Goal: Task Accomplishment & Management: Manage account settings

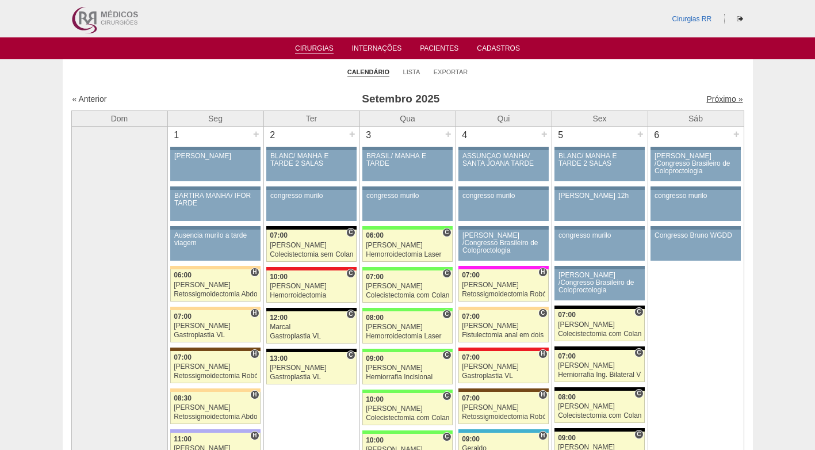
click at [708, 96] on link "Próximo »" at bounding box center [725, 98] width 36 height 9
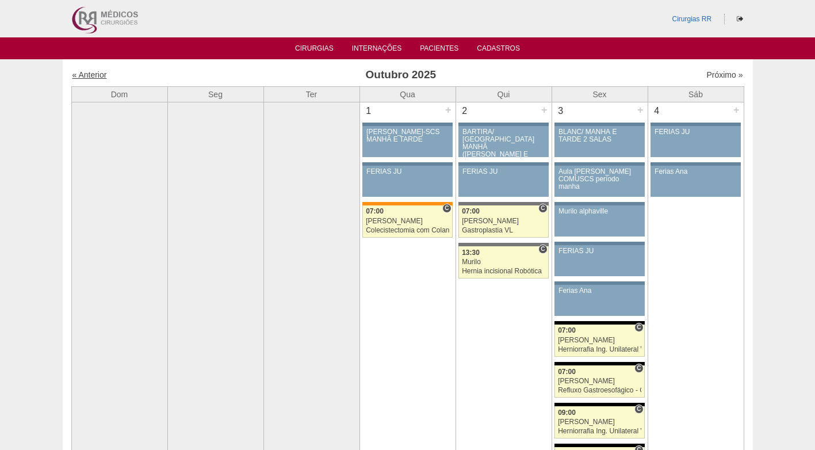
click at [97, 75] on link "« Anterior" at bounding box center [90, 74] width 35 height 9
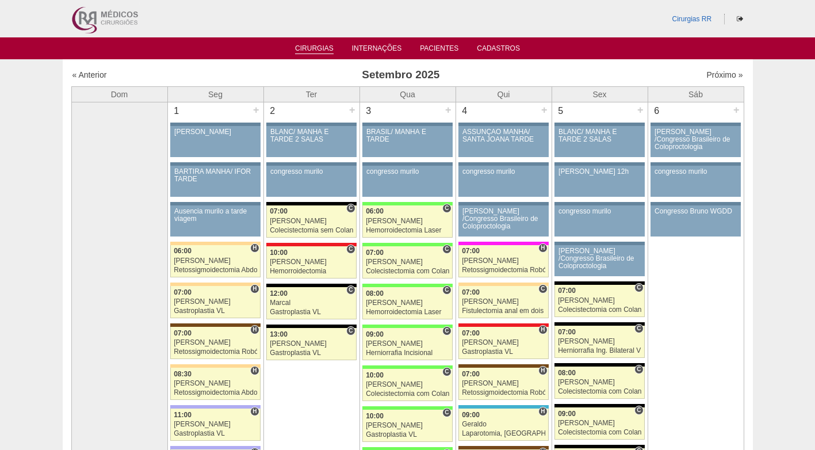
click at [315, 48] on link "Cirurgias" at bounding box center [314, 49] width 39 height 10
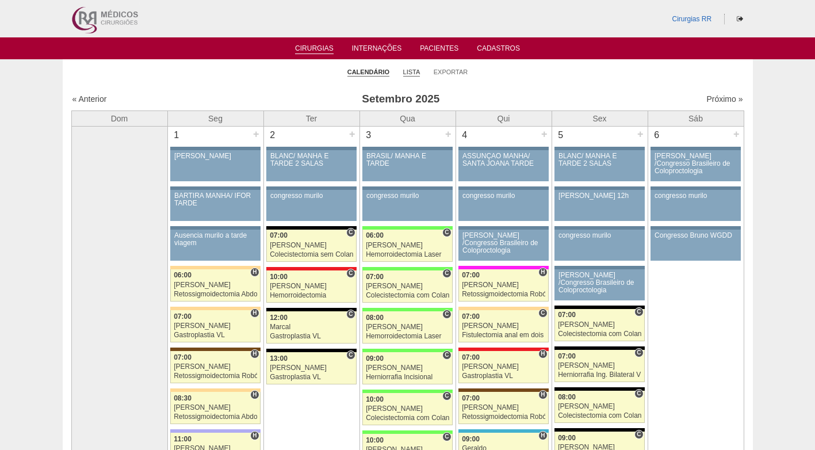
click at [408, 73] on link "Lista" at bounding box center [411, 72] width 17 height 9
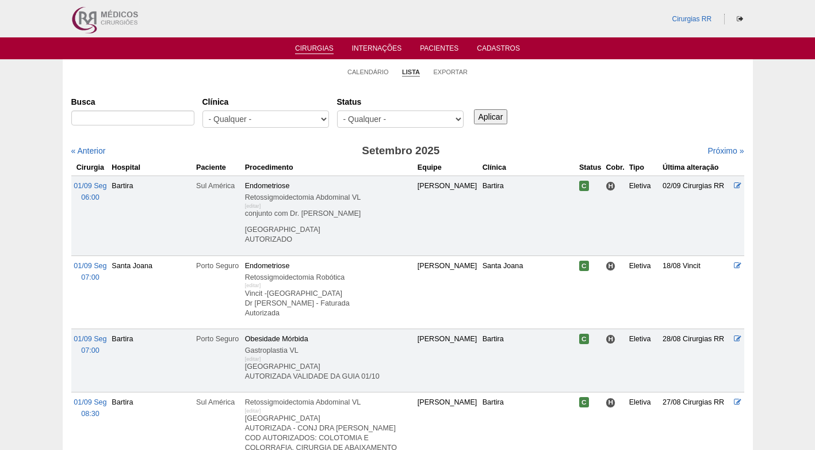
click at [164, 116] on input "Busca" at bounding box center [132, 117] width 123 height 15
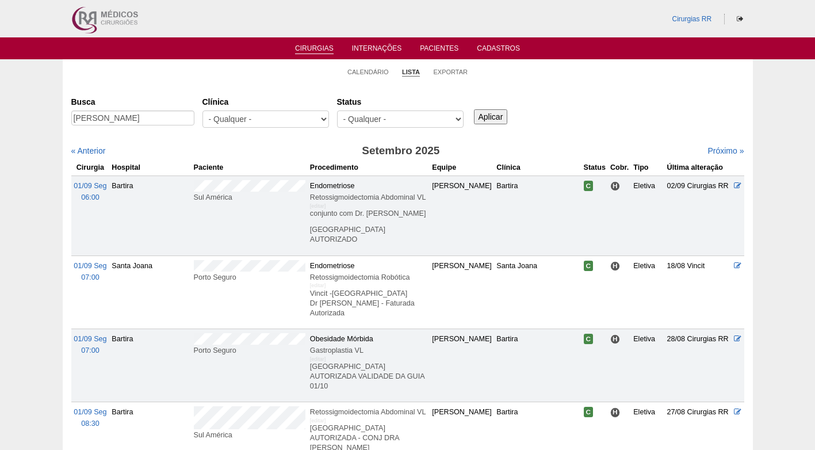
scroll to position [0, 5]
type input "MICHELE FERESIN PASSARELLI"
click at [483, 114] on input "Aplicar" at bounding box center [491, 116] width 34 height 15
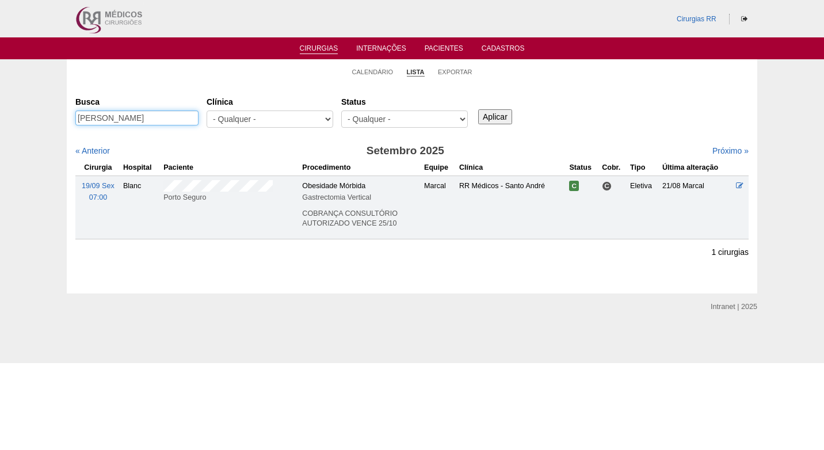
scroll to position [0, 5]
drag, startPoint x: 78, startPoint y: 118, endPoint x: 201, endPoint y: 115, distance: 122.6
click at [200, 115] on div "Busca [PERSON_NAME]" at bounding box center [140, 111] width 131 height 39
paste input "[PERSON_NAME]"
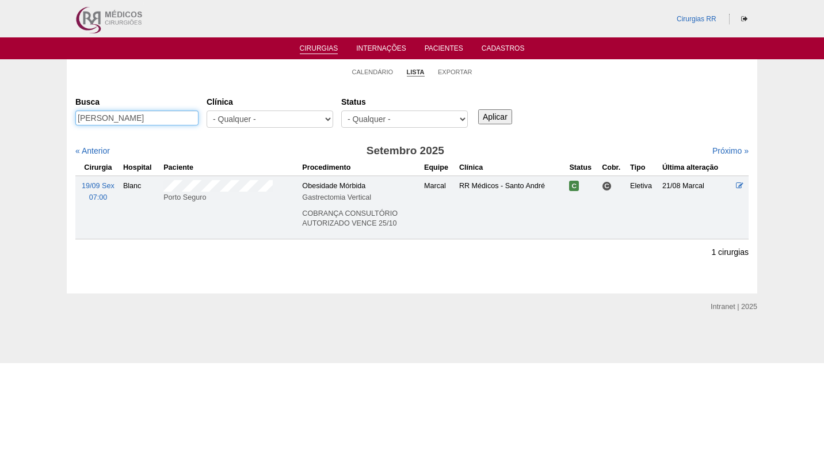
type input "[PERSON_NAME]"
click at [498, 120] on input "Aplicar" at bounding box center [495, 116] width 34 height 15
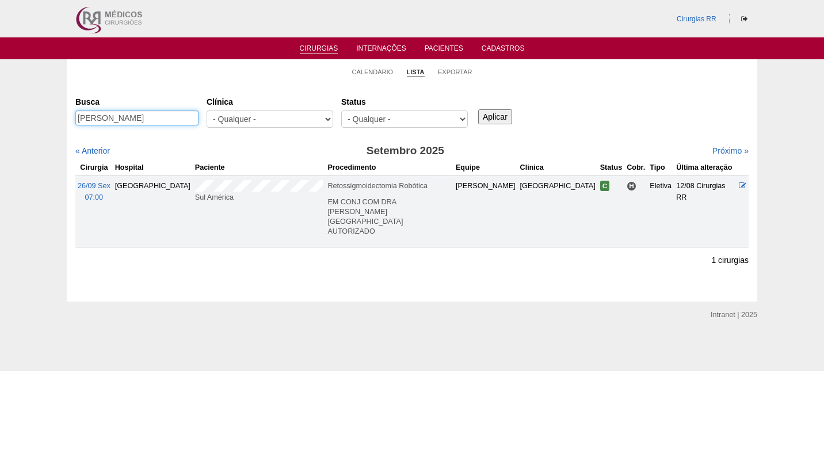
drag, startPoint x: 144, startPoint y: 114, endPoint x: 55, endPoint y: 120, distance: 88.8
click at [55, 120] on div "Calendário Lista Exportar Cirurgias [GEOGRAPHIC_DATA] [PERSON_NAME] [GEOGRAPHIC…" at bounding box center [412, 180] width 824 height 242
paste input "[PERSON_NAME]"
type input "[PERSON_NAME]"
click at [490, 116] on input "Aplicar" at bounding box center [495, 116] width 34 height 15
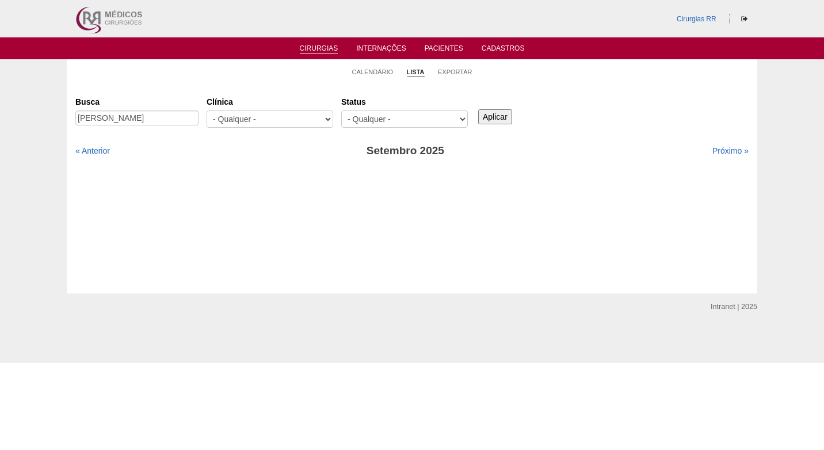
click at [96, 151] on link "« Anterior" at bounding box center [92, 150] width 35 height 9
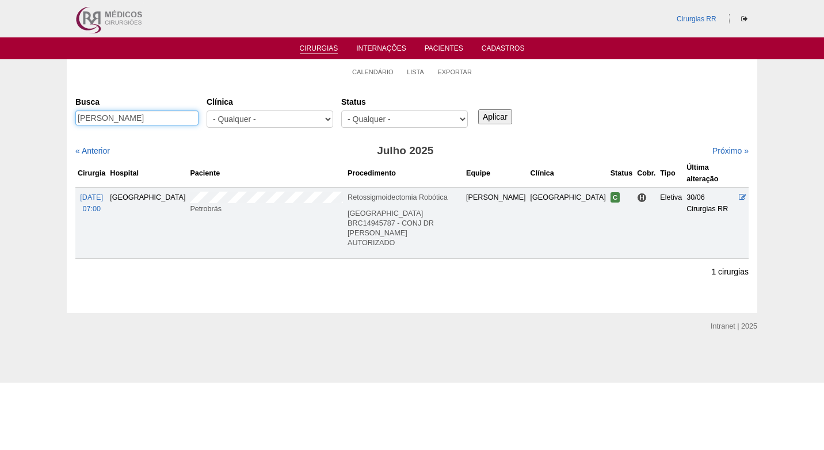
drag, startPoint x: 185, startPoint y: 112, endPoint x: 68, endPoint y: 119, distance: 117.1
click at [68, 119] on div "Cirurgias Busca CLAUDINEIA RODRIGUES Clínica - Qualquer - 6R Alphaville Assunçã…" at bounding box center [412, 198] width 691 height 230
paste input "[PERSON_NAME]"
type input "[PERSON_NAME]"
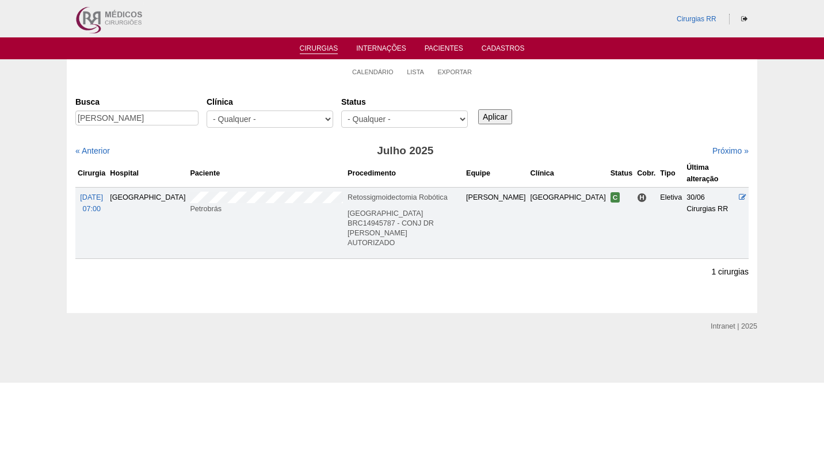
scroll to position [0, 0]
click at [485, 110] on input "Aplicar" at bounding box center [495, 116] width 34 height 15
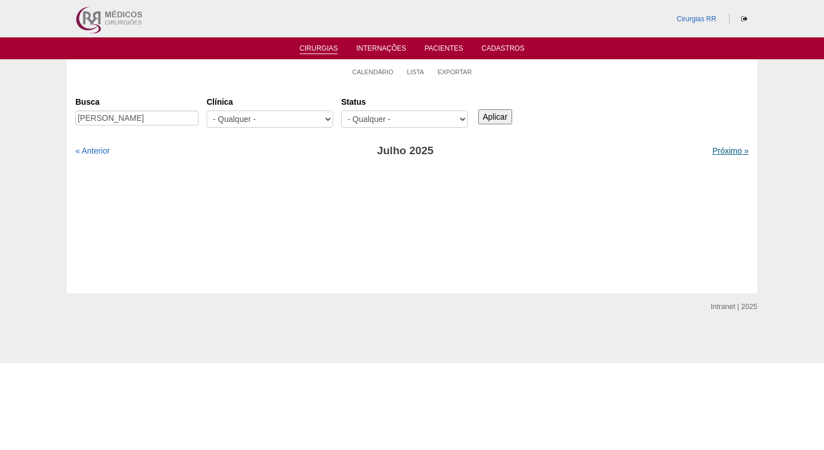
click at [712, 151] on link "Próximo »" at bounding box center [730, 150] width 36 height 9
click at [712, 150] on link "Próximo »" at bounding box center [730, 150] width 36 height 9
drag, startPoint x: 0, startPoint y: 0, endPoint x: 708, endPoint y: 148, distance: 723.1
click at [712, 148] on link "Próximo »" at bounding box center [730, 150] width 36 height 9
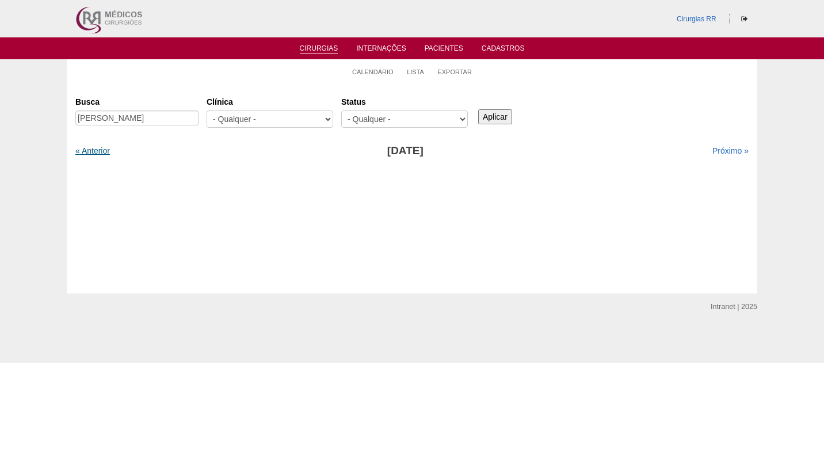
click at [101, 147] on link "« Anterior" at bounding box center [92, 150] width 35 height 9
click at [100, 149] on link "« Anterior" at bounding box center [92, 150] width 35 height 9
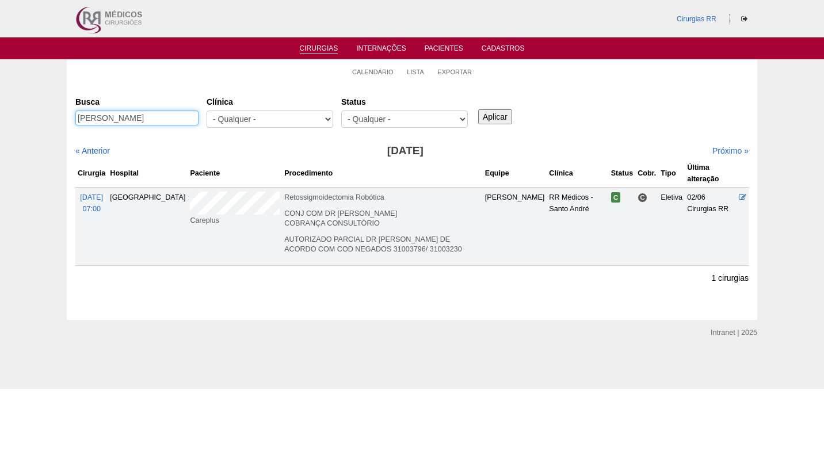
click at [172, 115] on input "[PERSON_NAME]" at bounding box center [136, 117] width 123 height 15
click at [383, 65] on ul "Calendário Lista Exportar" at bounding box center [412, 71] width 691 height 24
click at [381, 68] on link "Calendário" at bounding box center [372, 72] width 41 height 9
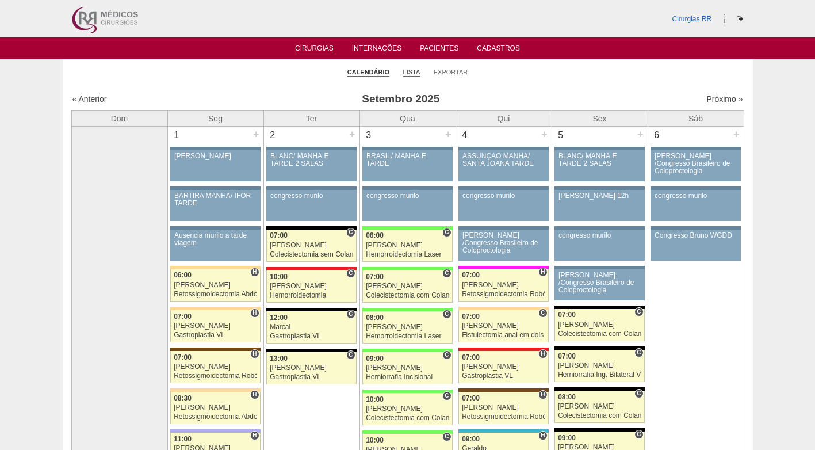
click at [413, 70] on link "Lista" at bounding box center [411, 72] width 17 height 9
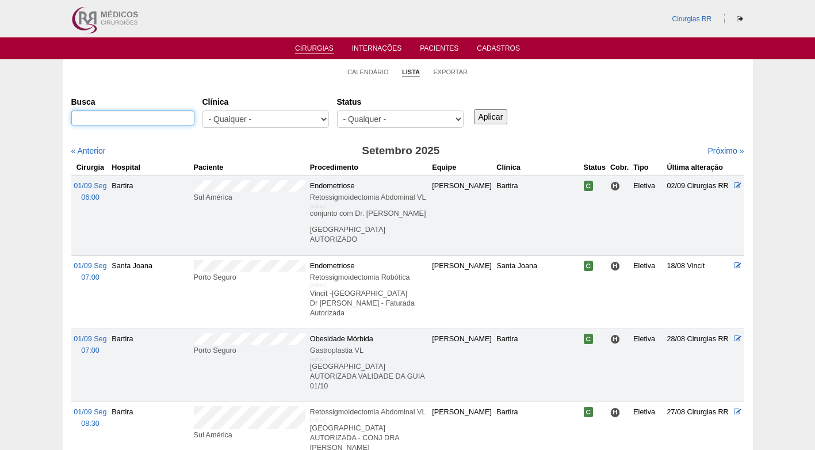
click at [150, 119] on input "Busca" at bounding box center [132, 117] width 123 height 15
type input "marcia dos santos"
click at [474, 109] on input "Aplicar" at bounding box center [491, 116] width 34 height 15
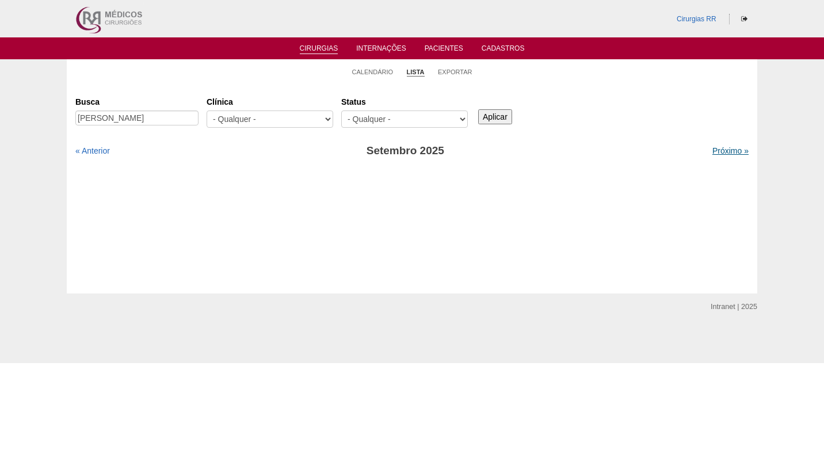
click at [720, 150] on link "Próximo »" at bounding box center [730, 150] width 36 height 9
click at [420, 73] on link "Lista" at bounding box center [415, 72] width 17 height 9
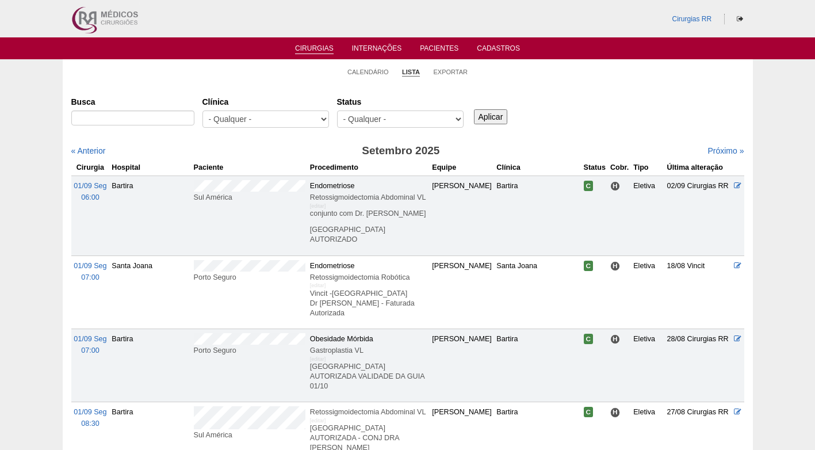
select select "resr"
click at [337, 110] on select "- Qualquer - Reservada Confirmada Suspensa Cancelada" at bounding box center [400, 118] width 127 height 17
click at [495, 107] on div "Aplicar" at bounding box center [495, 108] width 47 height 32
click at [494, 113] on input "Aplicar" at bounding box center [491, 116] width 34 height 15
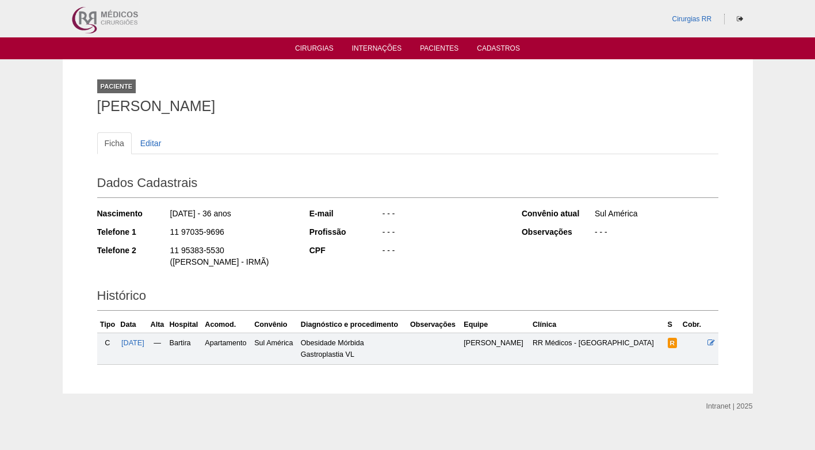
drag, startPoint x: 101, startPoint y: 105, endPoint x: 354, endPoint y: 105, distance: 253.2
click at [354, 105] on h1 "[PERSON_NAME]" at bounding box center [408, 106] width 622 height 14
copy h1 "[PERSON_NAME]"
click at [285, 101] on h1 "[PERSON_NAME]" at bounding box center [408, 106] width 622 height 14
click at [409, 106] on h1 "CAMILA RODRIGUES DE CARVALHO" at bounding box center [408, 106] width 622 height 14
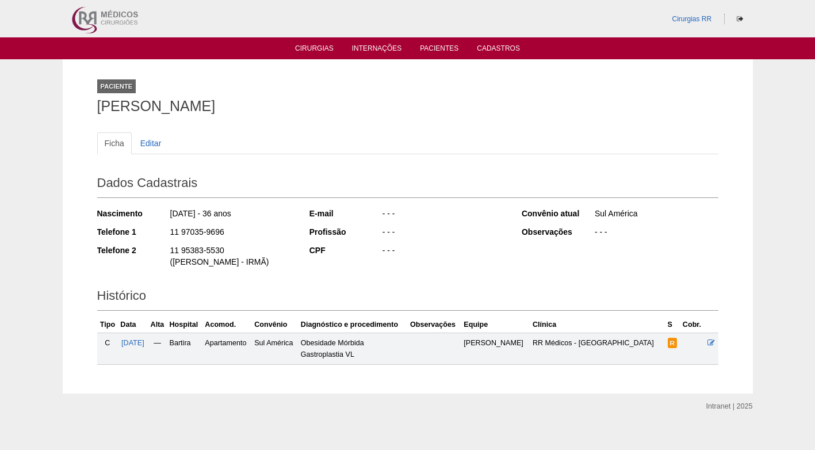
click at [209, 106] on h1 "CAMILA RODRIGUES DE CARVALHO" at bounding box center [408, 106] width 622 height 14
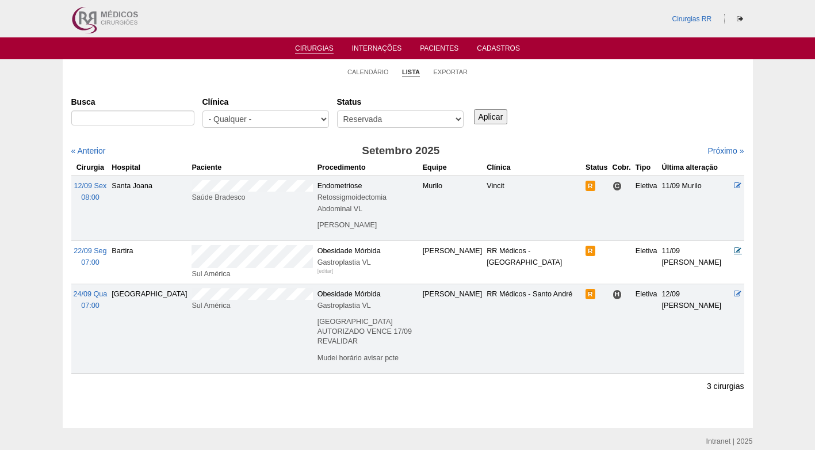
click at [736, 247] on icon at bounding box center [737, 250] width 7 height 7
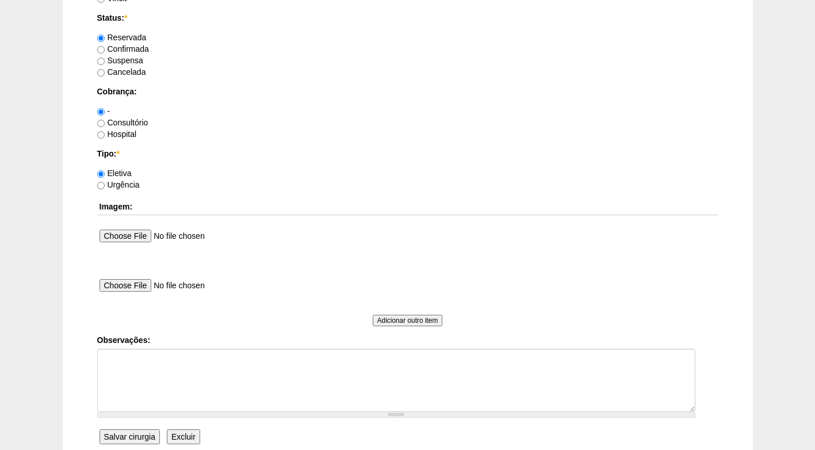
scroll to position [918, 0]
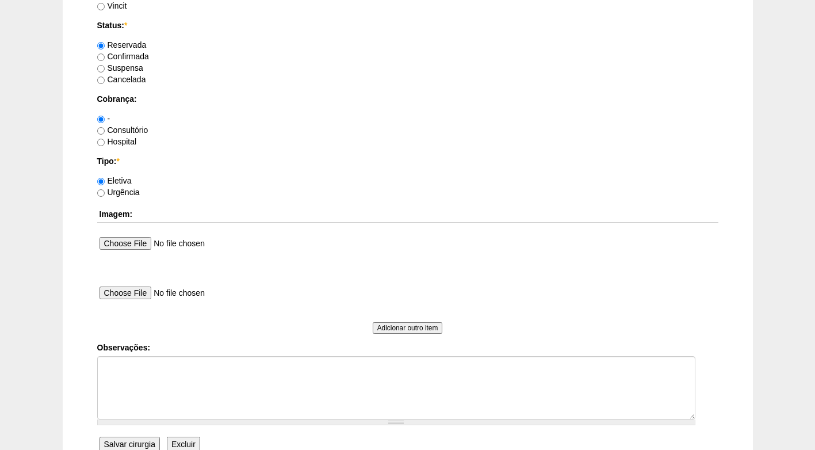
click at [119, 129] on label "Consultório" at bounding box center [122, 129] width 51 height 9
click at [105, 129] on input "Consultório" at bounding box center [100, 130] width 7 height 7
radio input "true"
click at [124, 55] on label "Confirmada" at bounding box center [123, 56] width 52 height 9
click at [105, 55] on input "Confirmada" at bounding box center [100, 57] width 7 height 7
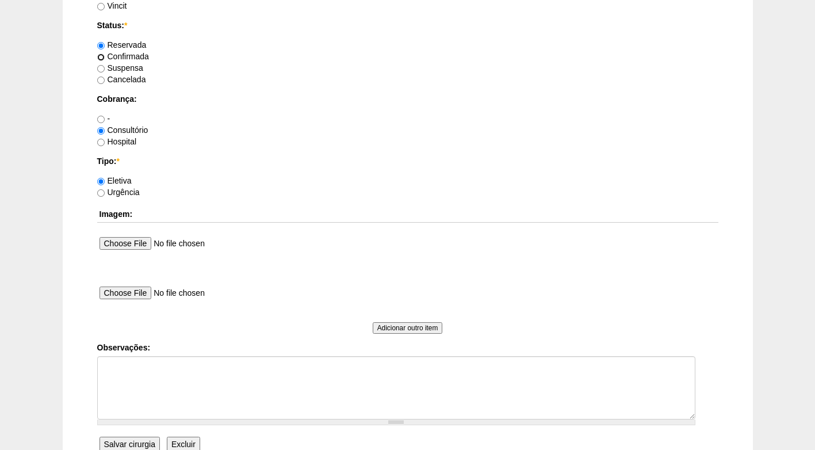
radio input "true"
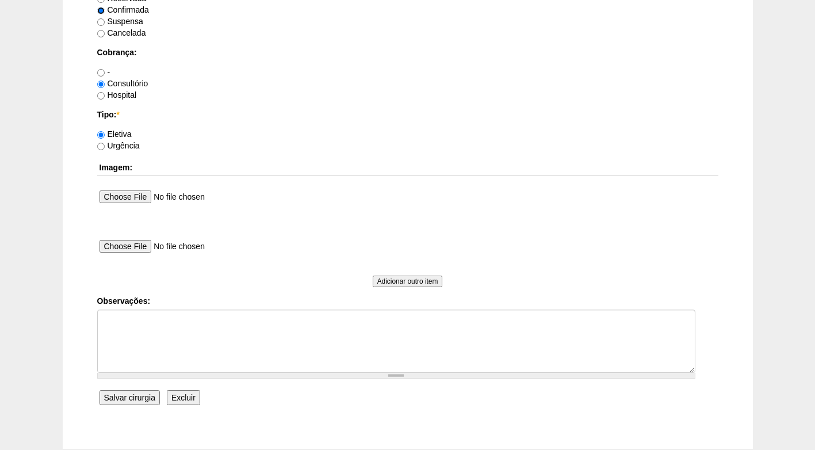
scroll to position [975, 0]
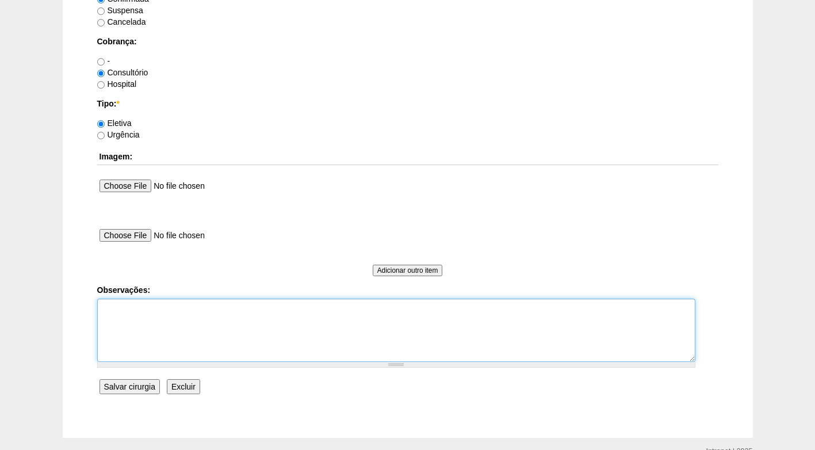
click at [203, 316] on textarea "Observações:" at bounding box center [396, 330] width 598 height 63
type textarea "FATURADO CONSULTÓRIO AUTORIZADO"
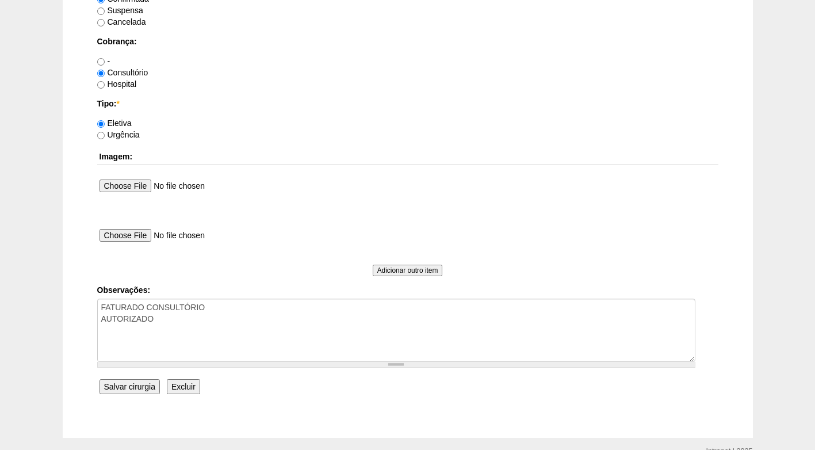
click at [131, 387] on input "Salvar cirurgia" at bounding box center [130, 386] width 60 height 15
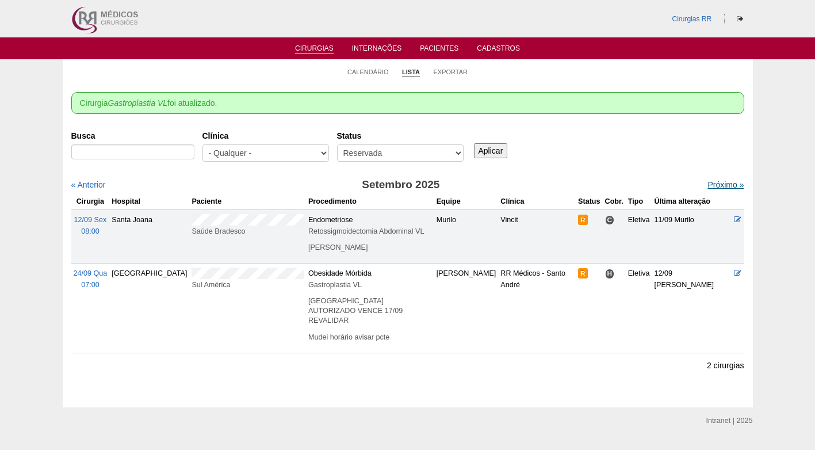
click at [730, 180] on link "Próximo »" at bounding box center [726, 184] width 36 height 9
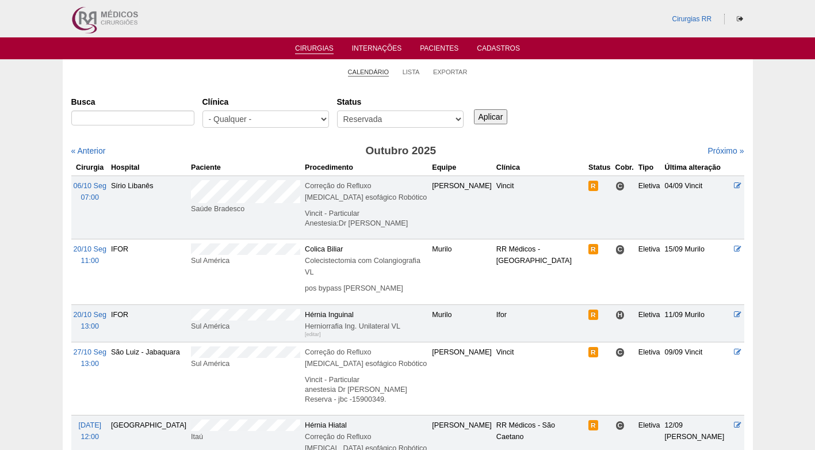
click at [376, 71] on link "Calendário" at bounding box center [368, 72] width 41 height 9
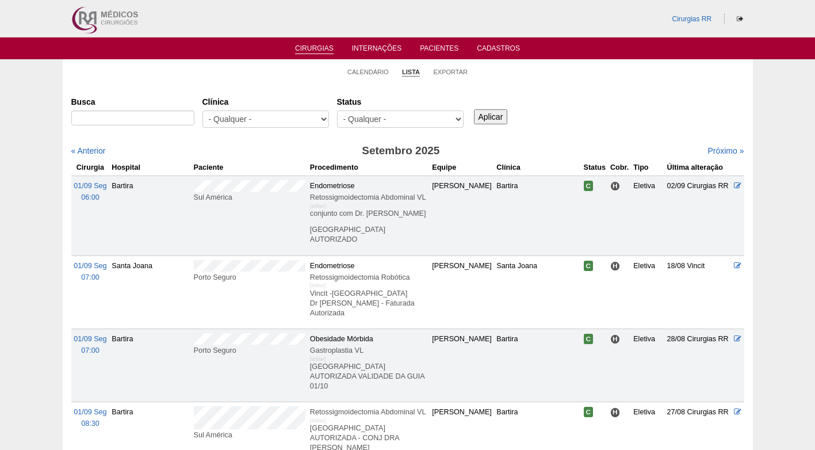
select select "resr"
click at [337, 110] on select "- Qualquer - Reservada Confirmada Suspensa Cancelada" at bounding box center [400, 118] width 127 height 17
click at [485, 115] on input "Aplicar" at bounding box center [491, 116] width 34 height 15
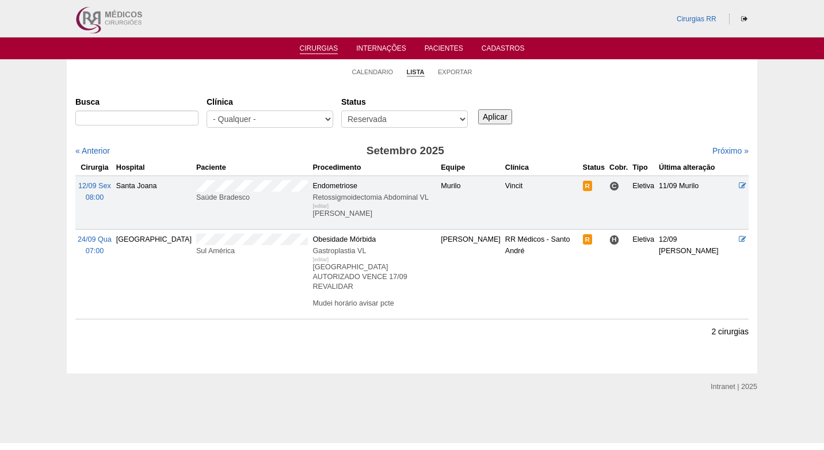
click at [194, 235] on td "Sul América" at bounding box center [252, 275] width 117 height 90
click at [599, 118] on div "Busca [GEOGRAPHIC_DATA] - Qualquer - 6R Alphaville Assunção Bartira Brasil Chri…" at bounding box center [411, 112] width 673 height 41
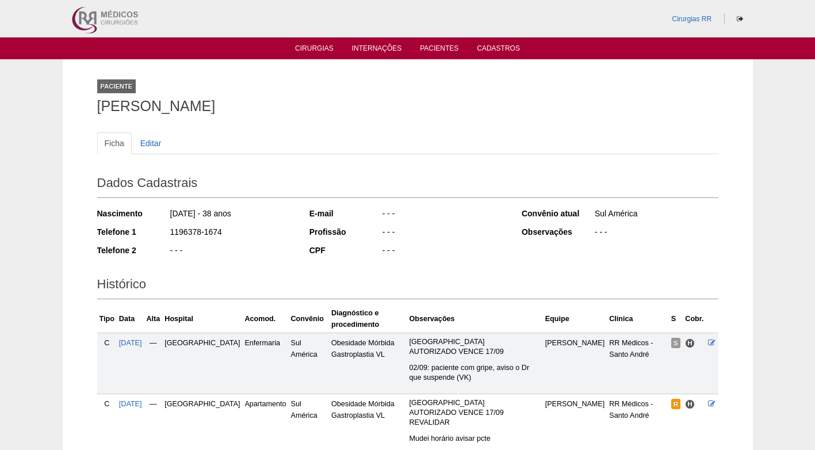
click at [364, 96] on div "Paciente [PERSON_NAME]" at bounding box center [408, 94] width 622 height 53
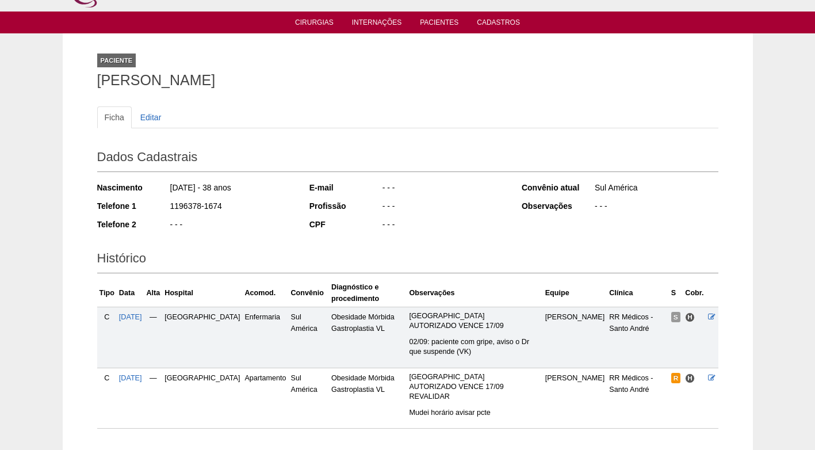
scroll to position [93, 0]
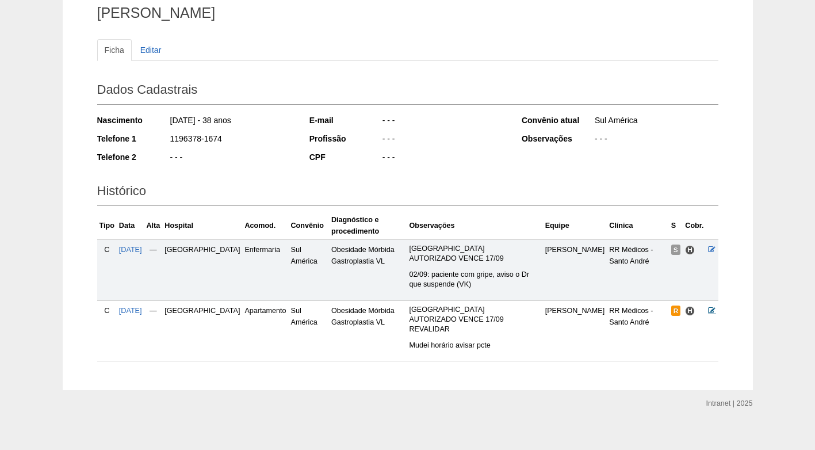
click at [716, 307] on icon at bounding box center [711, 310] width 7 height 7
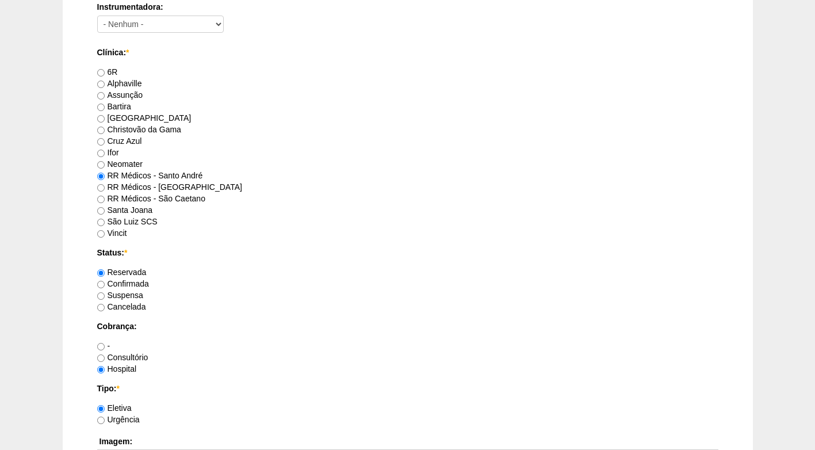
scroll to position [748, 0]
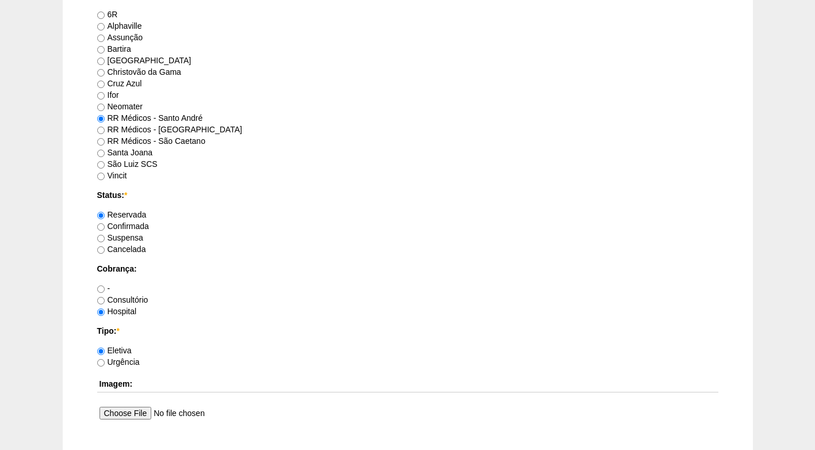
click at [140, 225] on label "Confirmada" at bounding box center [123, 226] width 52 height 9
click at [105, 225] on input "Confirmada" at bounding box center [100, 226] width 7 height 7
radio input "true"
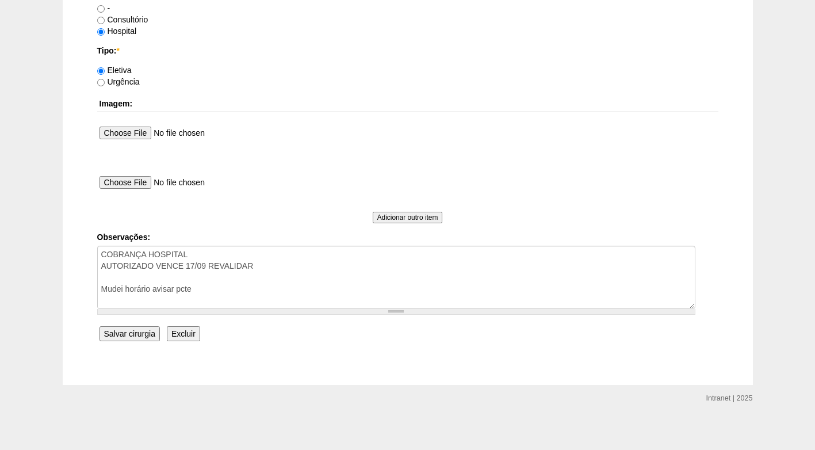
scroll to position [1033, 0]
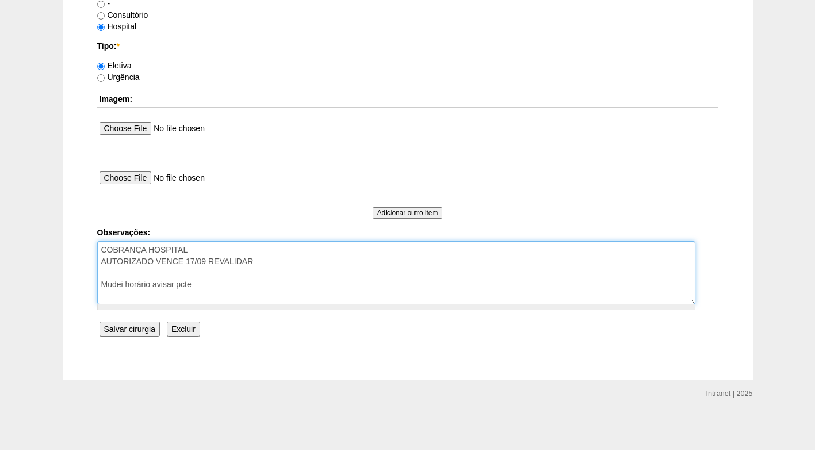
click at [219, 284] on textarea "COBRANÇA HOSPITAL AUTORIZADO VENCE 17/09 REVALIDAR Mudei horário avisar pcte" at bounding box center [396, 272] width 598 height 63
click at [283, 289] on textarea "COBRANÇA HOSPITAL AUTORIZADO VENCE 17/09 REVALIDAR Mudei horário avisar pcte" at bounding box center [396, 272] width 598 height 63
click at [232, 282] on textarea "COBRANÇA HOSPITAL AUTORIZADO VENCE 17/09 REVALIDAR Mudei horário avisar pcte" at bounding box center [396, 272] width 598 height 63
click at [434, 280] on textarea "COBRANÇA HOSPITAL AUTORIZADO VENCE 17/09 REVALIDAR Mudei horário avisar pcte" at bounding box center [396, 272] width 598 height 63
type textarea "COBRANÇA HOSPITAL AUTORIZADO VENCE 17/09 REVALIDAR Mudei horário avisar pcte ( …"
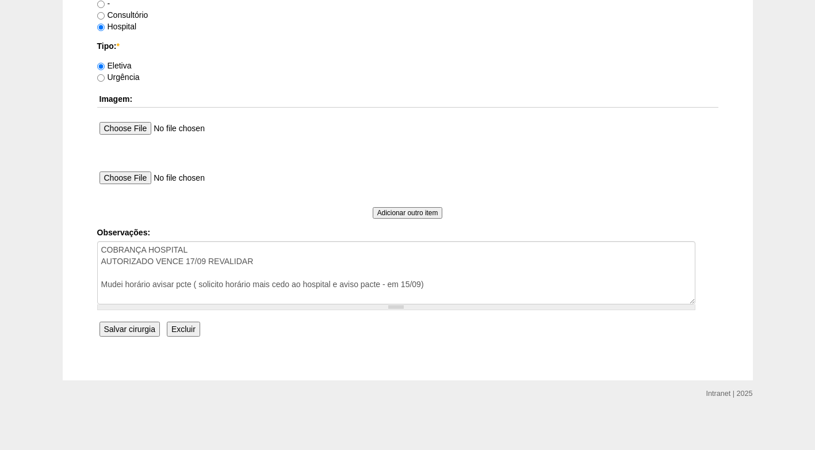
click at [135, 331] on input "Salvar cirurgia" at bounding box center [130, 329] width 60 height 15
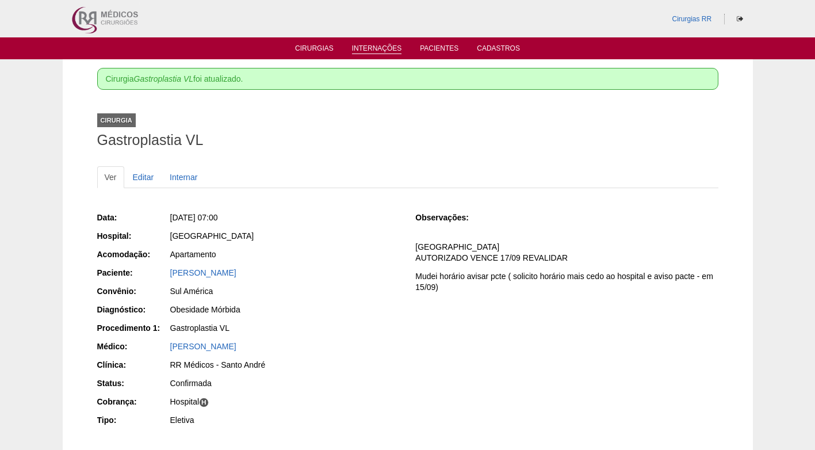
click at [378, 51] on link "Internações" at bounding box center [377, 49] width 50 height 10
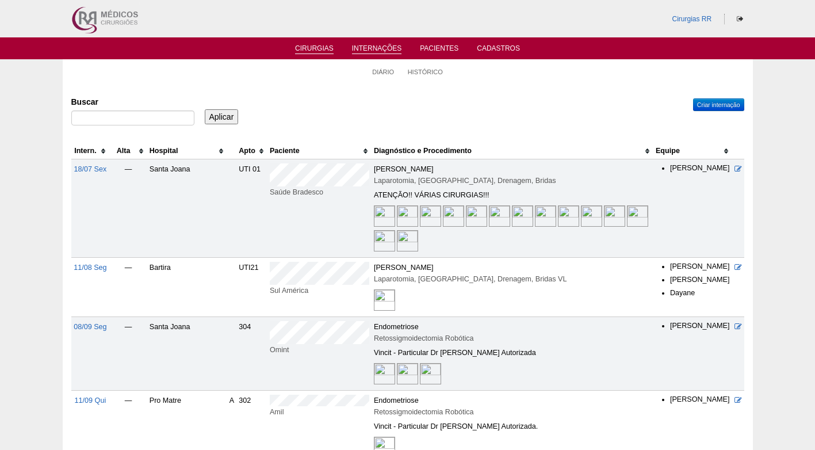
click at [308, 45] on link "Cirurgias" at bounding box center [314, 49] width 39 height 10
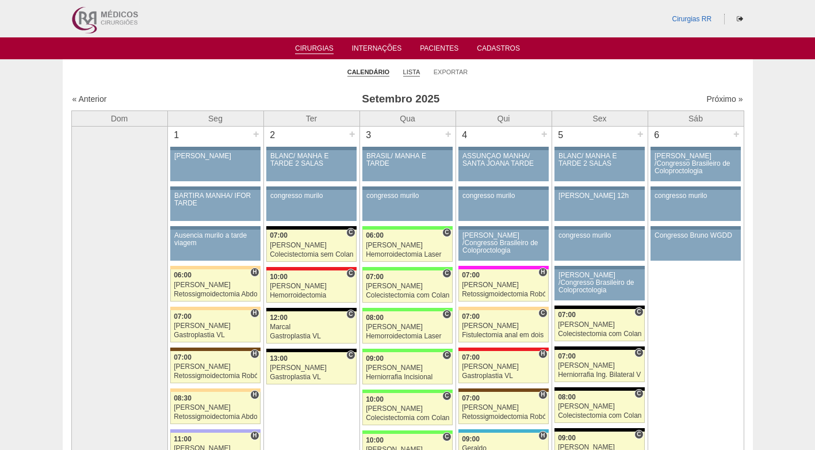
click at [416, 70] on link "Lista" at bounding box center [411, 72] width 17 height 9
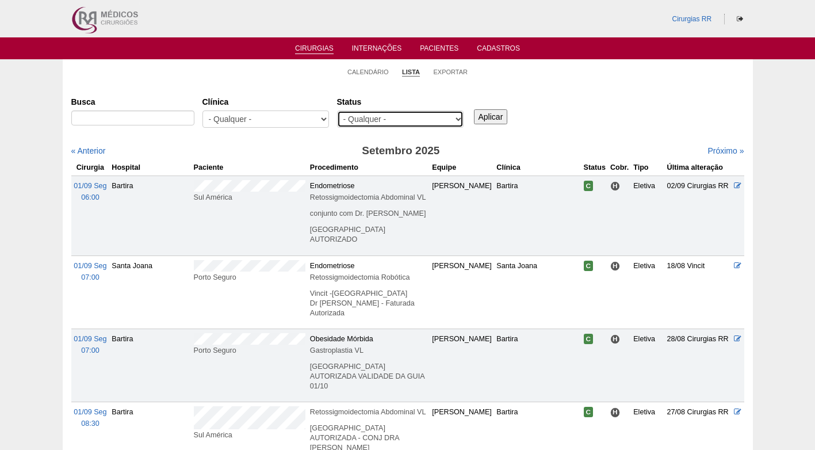
click at [402, 114] on select "- Qualquer - Reservada Confirmada Suspensa Cancelada" at bounding box center [400, 118] width 127 height 17
select select "resr"
click at [337, 110] on select "- Qualquer - Reservada Confirmada Suspensa Cancelada" at bounding box center [400, 118] width 127 height 17
click at [499, 117] on input "Aplicar" at bounding box center [491, 116] width 34 height 15
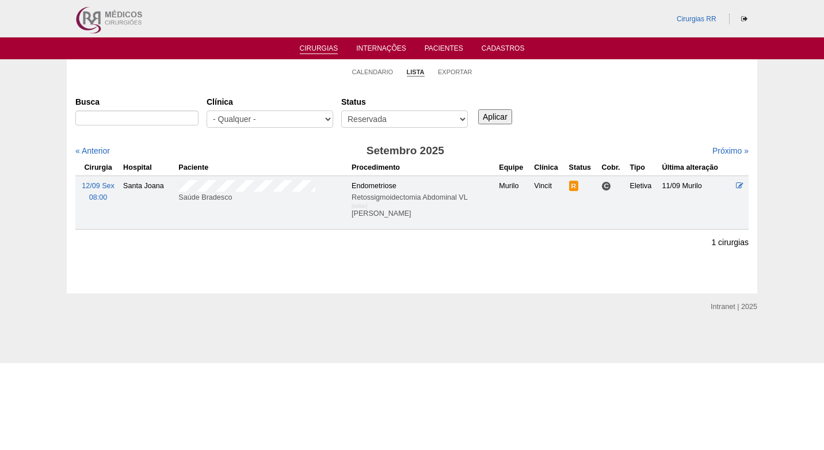
click at [718, 135] on div "Busca [GEOGRAPHIC_DATA] - Qualquer - 6R Alphaville Assunção Bartira Brasil Chri…" at bounding box center [411, 161] width 673 height 138
click at [716, 147] on link "Próximo »" at bounding box center [730, 150] width 36 height 9
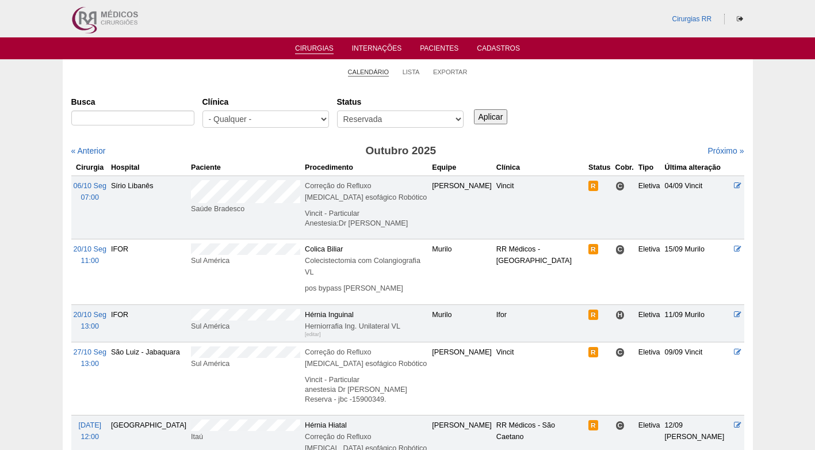
click at [379, 73] on link "Calendário" at bounding box center [368, 72] width 41 height 9
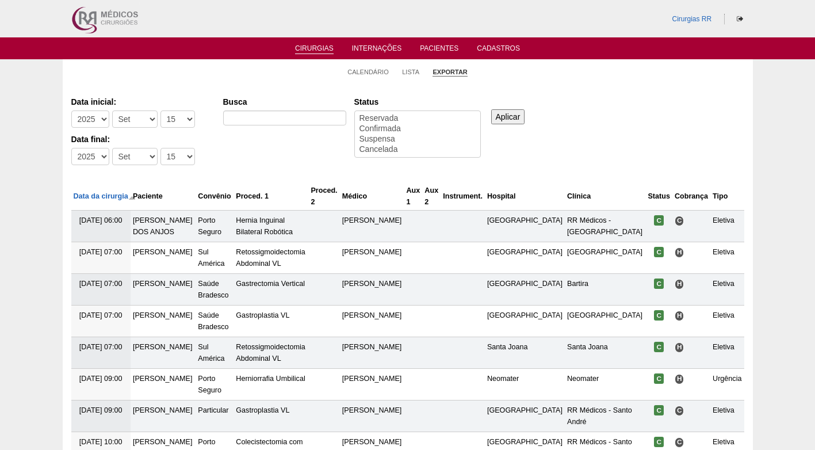
select select
click at [176, 117] on select "-Dia 1 2 3 4 5 6 7 8 9 10 11 12 13 14 15 16 17 18 19 20 21 22 23 24 25 26 27 28…" at bounding box center [178, 118] width 35 height 17
select select "22"
click at [161, 110] on select "-Dia 1 2 3 4 5 6 7 8 9 10 11 12 13 14 15 16 17 18 19 20 21 22 23 24 25 26 27 28…" at bounding box center [178, 118] width 35 height 17
click at [169, 150] on select "-Dia 1 2 3 4 5 6 7 8 9 10 11 12 13 14 15 16 17 18 19 20 21 22 23 24 25 26 27 28…" at bounding box center [178, 156] width 35 height 17
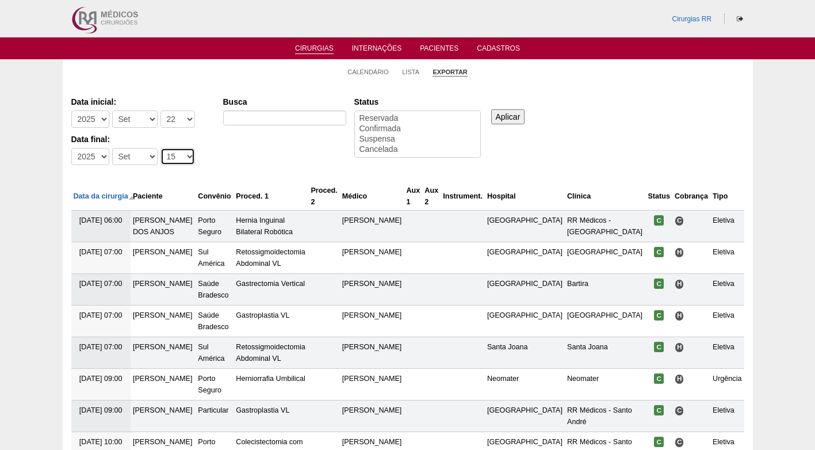
select select "26"
click at [161, 148] on select "-Dia 1 2 3 4 5 6 7 8 9 10 11 12 13 14 15 16 17 18 19 20 21 22 23 24 25 26 27 28…" at bounding box center [178, 156] width 35 height 17
select select "conf"
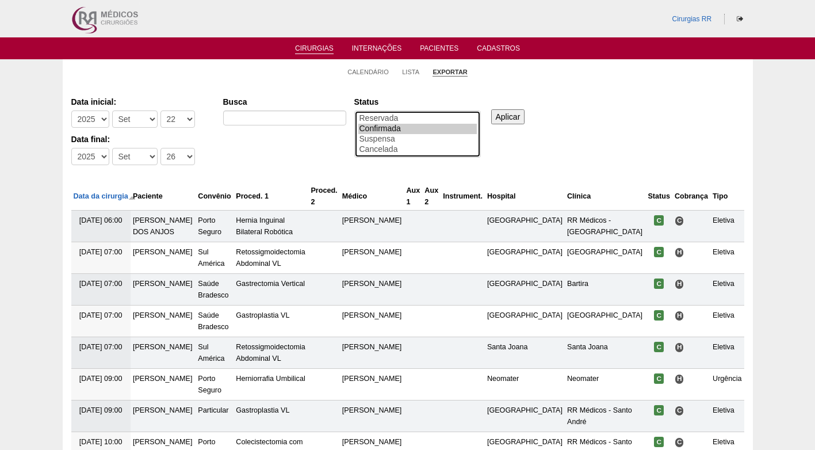
click at [376, 124] on option "Confirmada" at bounding box center [418, 129] width 119 height 10
click at [517, 112] on input "Aplicar" at bounding box center [508, 116] width 34 height 15
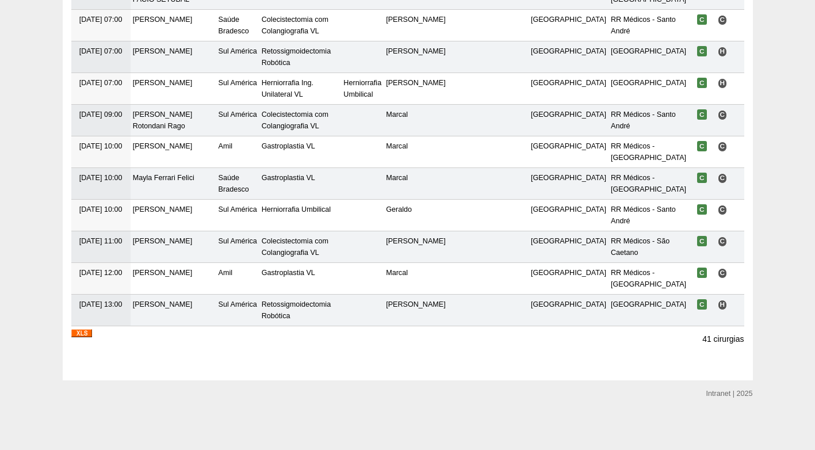
scroll to position [1332, 0]
click at [90, 333] on img at bounding box center [81, 333] width 21 height 8
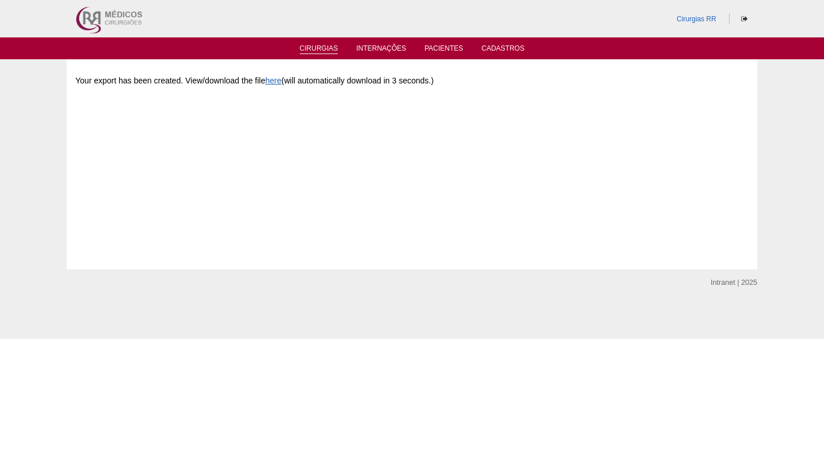
click at [319, 45] on link "Cirurgias" at bounding box center [319, 49] width 39 height 10
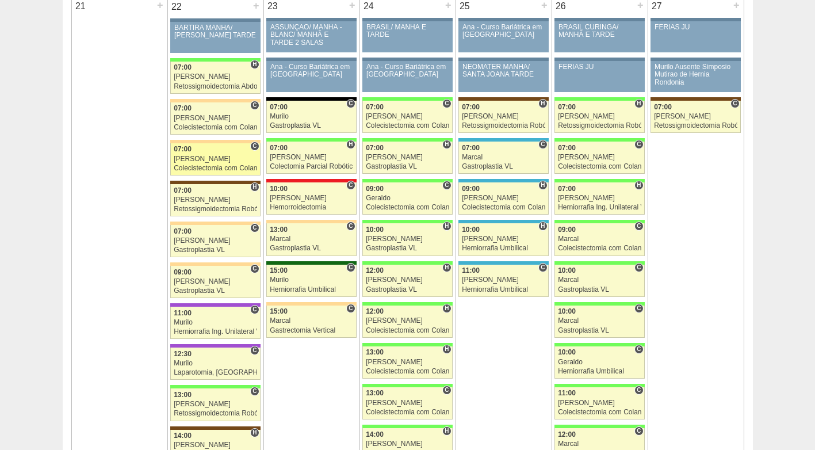
scroll to position [1726, 0]
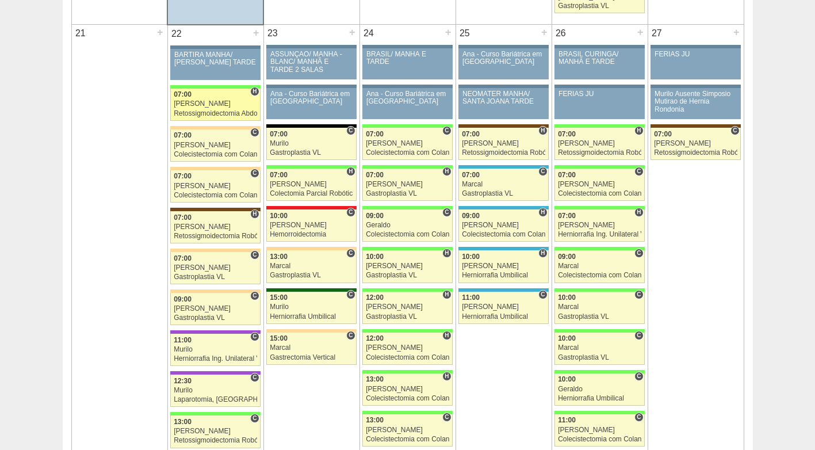
click at [211, 110] on div "Retossigmoidectomia Abdominal VL" at bounding box center [215, 113] width 83 height 7
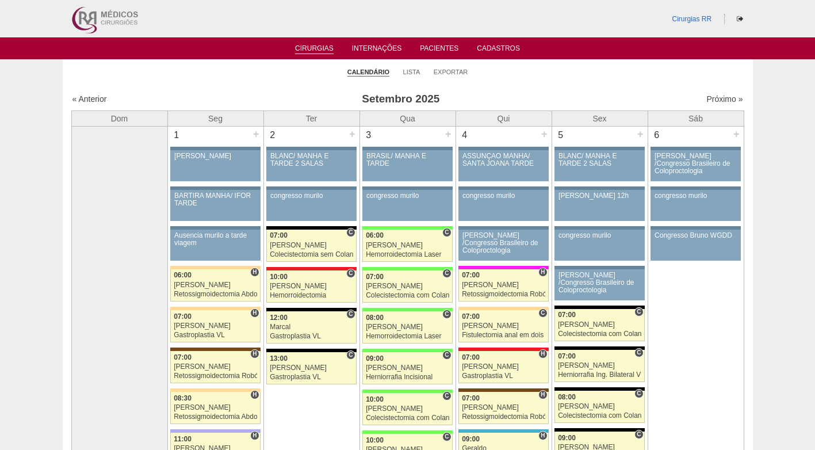
scroll to position [1726, 0]
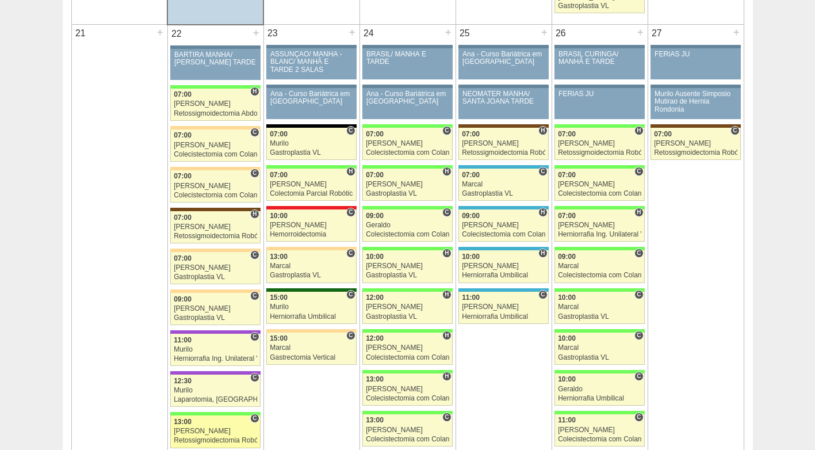
click at [213, 429] on div "[PERSON_NAME]" at bounding box center [215, 431] width 83 height 7
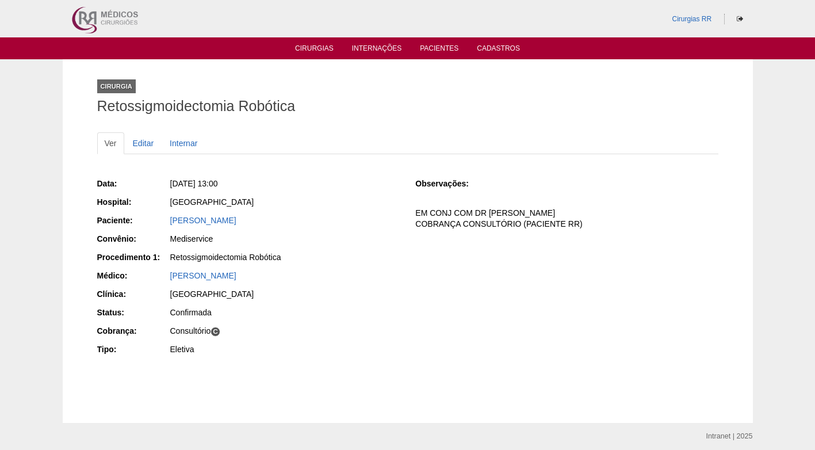
drag, startPoint x: 355, startPoint y: 220, endPoint x: 163, endPoint y: 222, distance: 191.6
click at [163, 222] on div "Paciente: [PERSON_NAME]" at bounding box center [248, 222] width 303 height 14
copy div "Paciente: [PERSON_NAME]"
click at [284, 192] on div "[DATE] 13:00" at bounding box center [284, 185] width 231 height 14
drag, startPoint x: 304, startPoint y: 219, endPoint x: 296, endPoint y: 219, distance: 8.1
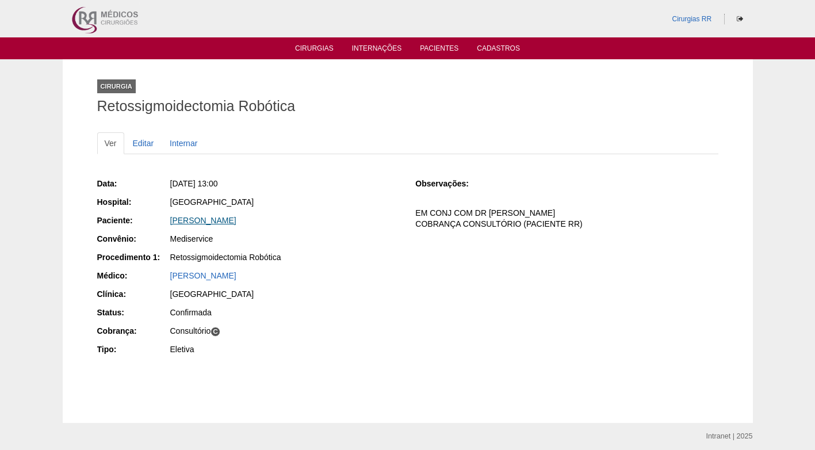
click at [237, 219] on link "[PERSON_NAME]" at bounding box center [203, 220] width 66 height 9
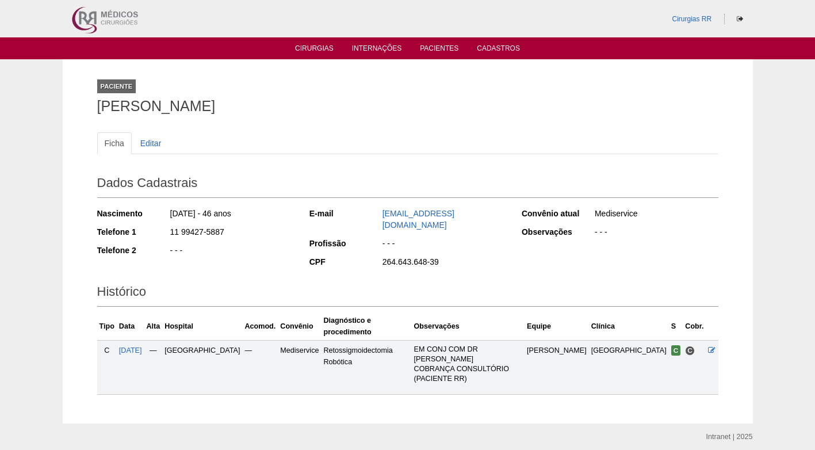
click at [270, 167] on div "Dados Cadastrais Nascimento 12/12/1978 - 46 anos Telefone 1 11 99427-5887 Telef…" at bounding box center [408, 220] width 622 height 109
drag, startPoint x: 110, startPoint y: 106, endPoint x: 403, endPoint y: 107, distance: 292.9
click at [403, 107] on h1 "ALINE JUSSARA GOMES LEITE DE SIQUEIRA" at bounding box center [408, 106] width 622 height 14
copy h1 "ALINE JUSSARA GOMES LEITE DE SIQUEIRA"
click at [436, 137] on ul "Ficha Editar" at bounding box center [408, 143] width 622 height 22
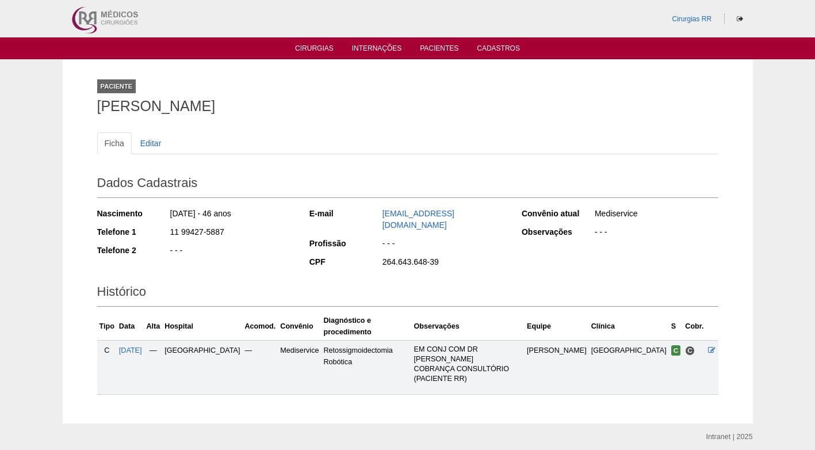
click at [420, 166] on div "Dados Cadastrais Nascimento 12/12/1978 - 46 anos Telefone 1 11 99427-5887 Telef…" at bounding box center [408, 220] width 622 height 109
click at [510, 160] on div "Ficha Editar" at bounding box center [408, 148] width 622 height 33
drag, startPoint x: 509, startPoint y: 163, endPoint x: 371, endPoint y: 69, distance: 167.3
click at [509, 162] on div "Ficha Editar" at bounding box center [408, 148] width 622 height 33
click at [253, 233] on div "11 99427-5887" at bounding box center [231, 233] width 125 height 14
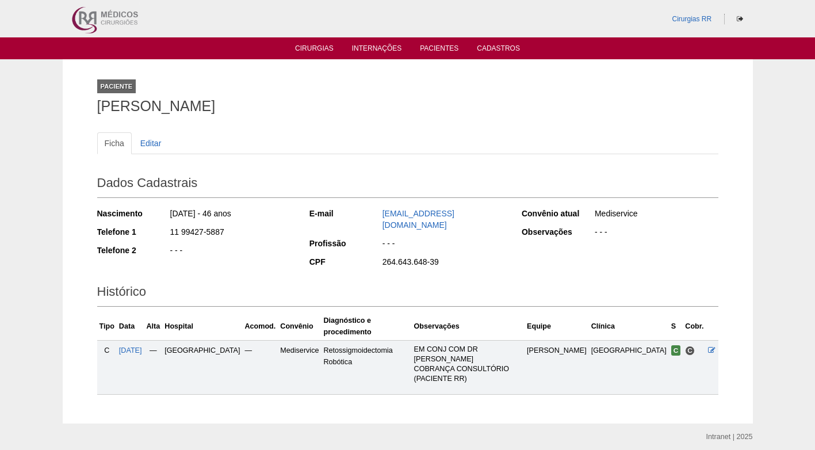
drag, startPoint x: 426, startPoint y: 181, endPoint x: 432, endPoint y: 180, distance: 6.0
click at [426, 182] on h2 "Dados Cadastrais" at bounding box center [408, 184] width 622 height 26
drag, startPoint x: 667, startPoint y: 222, endPoint x: 543, endPoint y: 155, distance: 140.3
click at [663, 222] on div "Mediservice" at bounding box center [656, 215] width 125 height 14
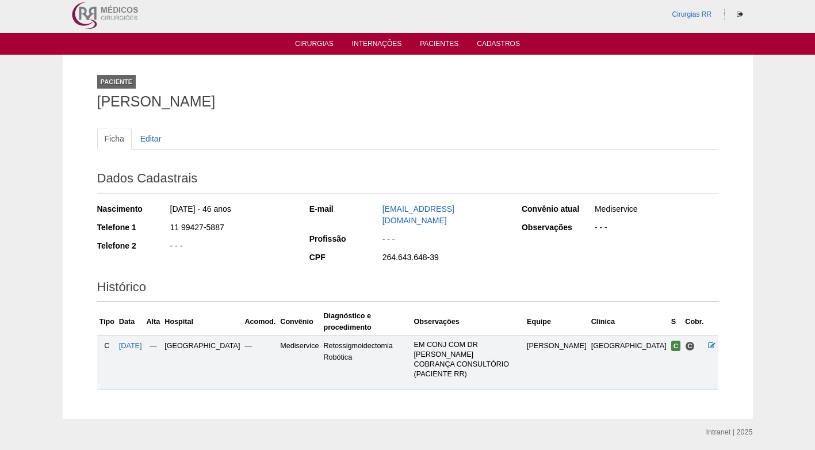
click at [469, 251] on div "264.643.648-39" at bounding box center [444, 258] width 125 height 14
click at [502, 251] on div "264.643.648-39" at bounding box center [444, 258] width 125 height 14
click at [445, 139] on ul "Ficha Editar" at bounding box center [408, 139] width 622 height 22
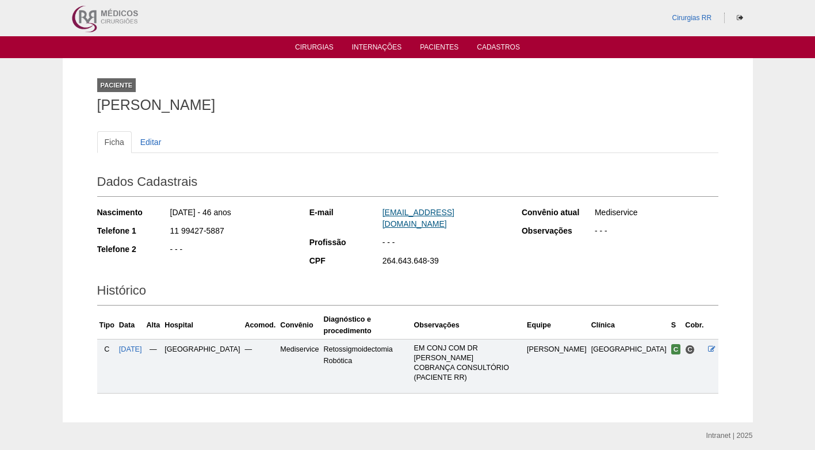
scroll to position [0, 0]
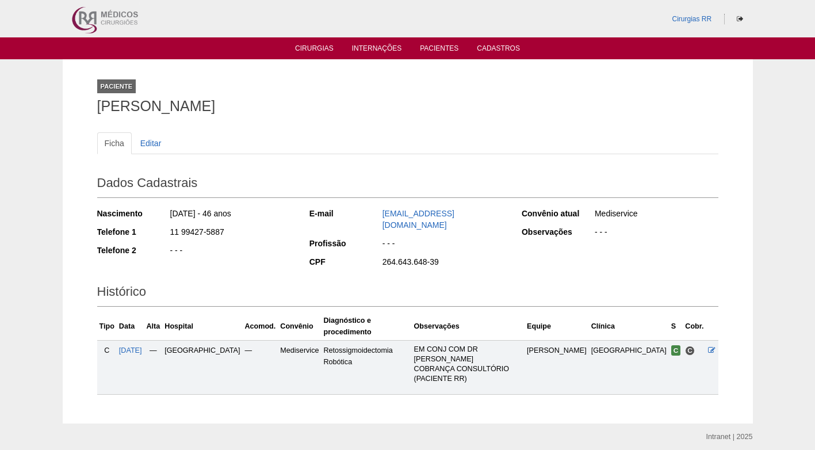
click at [497, 125] on div "Ficha Editar Dados Cadastrais Nascimento 12/12/1978 - 46 anos Telefone 1 11 994…" at bounding box center [408, 258] width 622 height 274
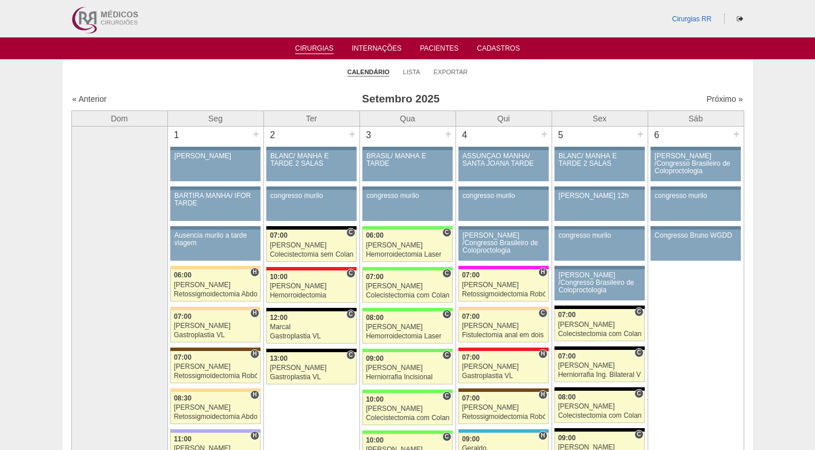
scroll to position [1726, 0]
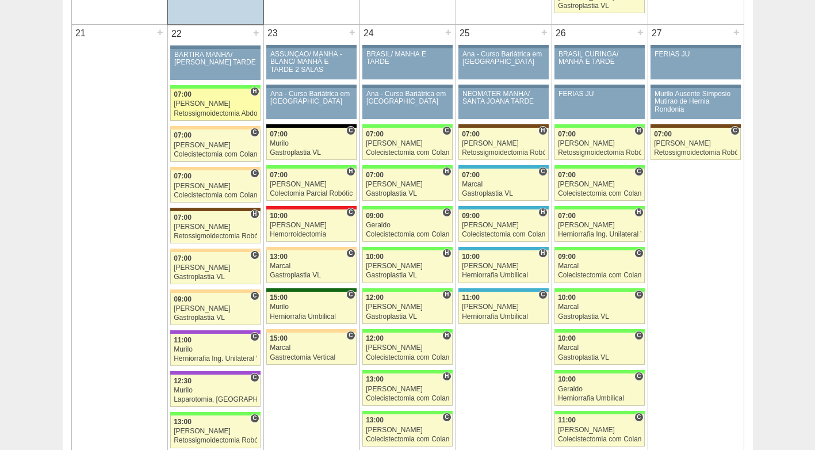
click at [214, 110] on div "Retossigmoidectomia Abdominal VL" at bounding box center [215, 113] width 83 height 7
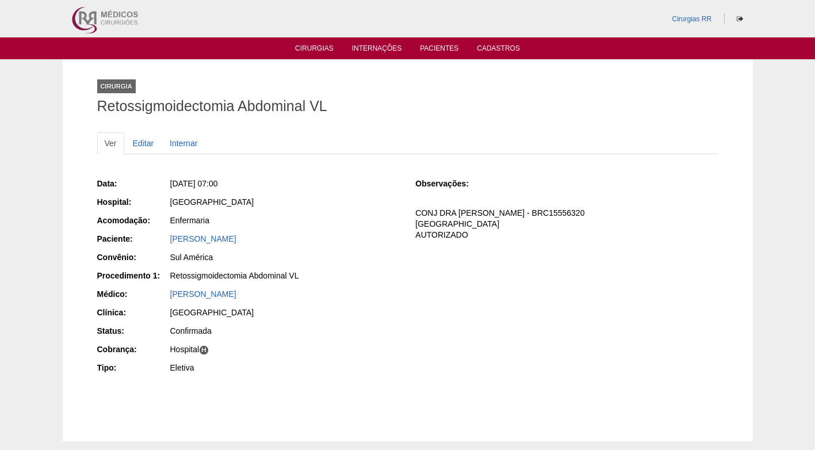
click at [337, 217] on div "Enfermaria" at bounding box center [285, 221] width 230 height 12
drag, startPoint x: 280, startPoint y: 238, endPoint x: 147, endPoint y: 241, distance: 133.0
click at [145, 241] on div "Paciente: [PERSON_NAME]" at bounding box center [248, 240] width 303 height 14
copy div "Paciente: [PERSON_NAME]"
drag, startPoint x: 349, startPoint y: 198, endPoint x: 341, endPoint y: 196, distance: 8.4
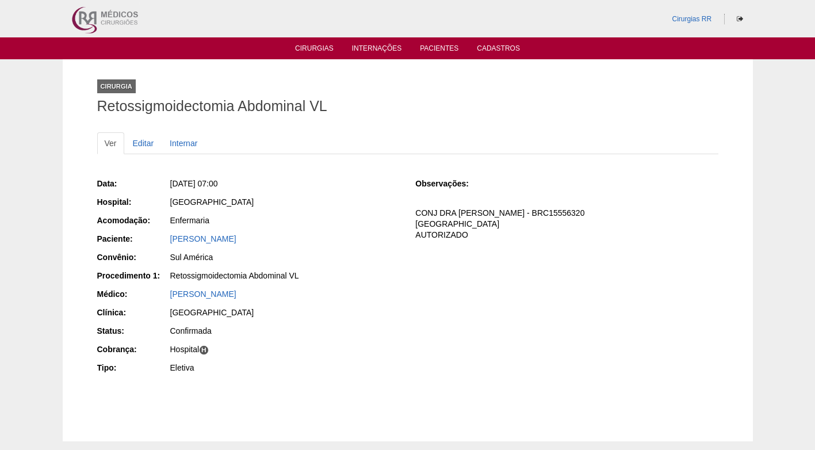
click at [349, 197] on div "[GEOGRAPHIC_DATA]" at bounding box center [285, 202] width 230 height 12
click at [321, 232] on div "Data: Seg, 22/09/2025 - 07:00 Hospital: Brasil Acomodação: Enfermaria Paciente:…" at bounding box center [248, 277] width 303 height 207
click at [237, 241] on link "IVY VIEIRA INACIO CUNHA" at bounding box center [203, 238] width 66 height 9
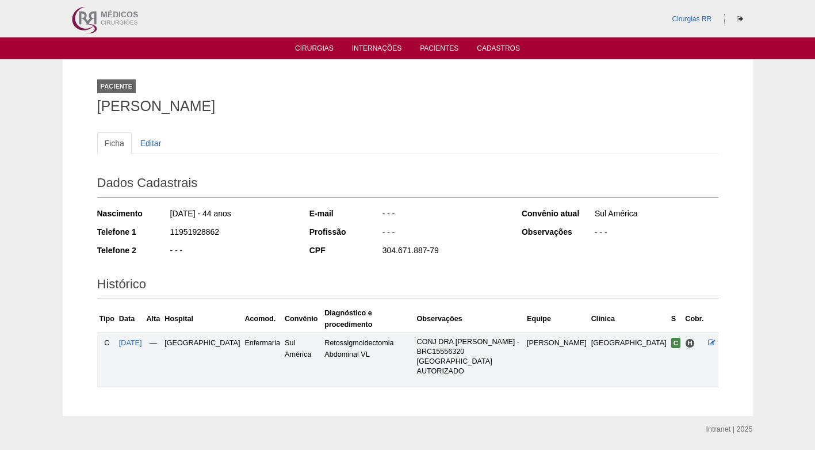
drag, startPoint x: 224, startPoint y: 231, endPoint x: 145, endPoint y: 232, distance: 79.4
click at [145, 232] on div "Telefone 1 11951928862" at bounding box center [195, 233] width 197 height 14
copy div "11951928862"
click at [342, 168] on div "Dados Cadastrais Nascimento [DATE] - 44 anos Telefone 1 11951928862 Telefone 2 …" at bounding box center [408, 216] width 622 height 101
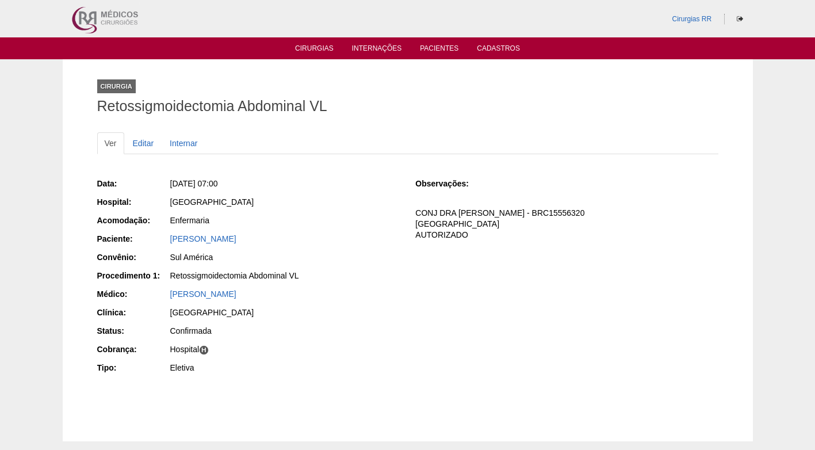
click at [346, 321] on div "Data: Seg, 22/09/2025 - 07:00 Hospital: Brasil Acomodação: Enfermaria Paciente:…" at bounding box center [248, 277] width 303 height 207
click at [375, 266] on div "Data: Seg, 22/09/2025 - 07:00 Hospital: Brasil Acomodação: Enfermaria Paciente:…" at bounding box center [248, 277] width 303 height 207
drag, startPoint x: 375, startPoint y: 236, endPoint x: 360, endPoint y: 232, distance: 15.4
click at [375, 235] on div "[PERSON_NAME]" at bounding box center [285, 239] width 230 height 12
click at [138, 140] on link "Editar" at bounding box center [143, 143] width 36 height 22
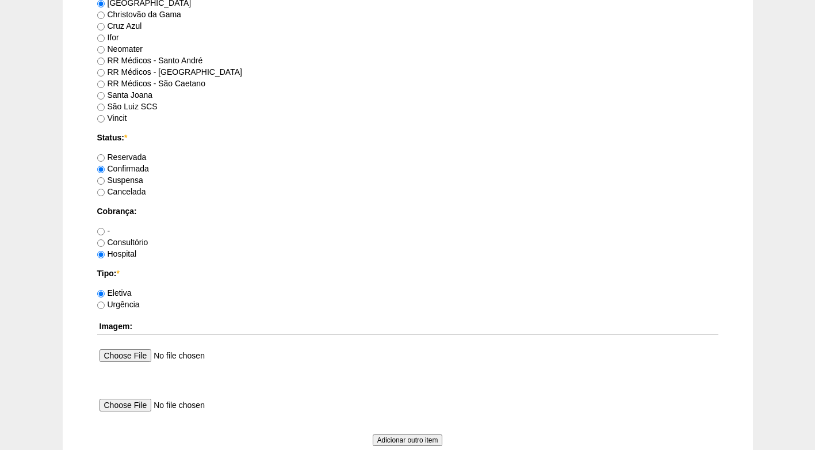
scroll to position [1033, 0]
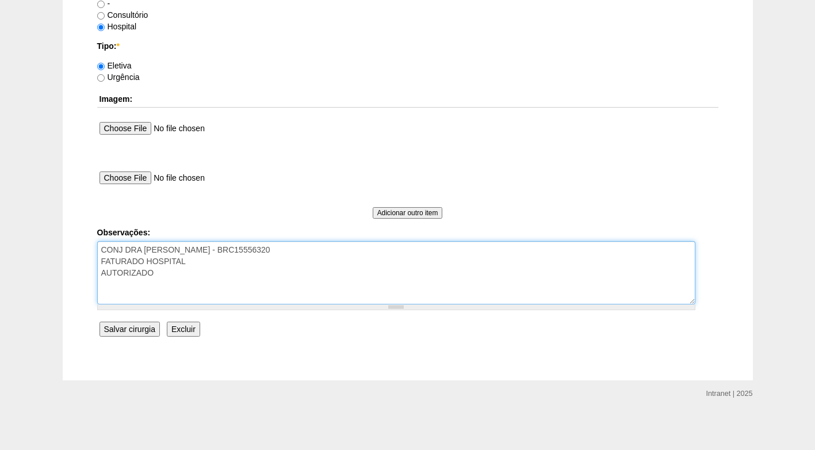
click at [178, 281] on textarea "CONJ DRA [PERSON_NAME] - BRC15556320 FATURADO HOSPITAL AUTORIZADO" at bounding box center [396, 272] width 598 height 63
type textarea "CONJ DRA [PERSON_NAME] - BRC15556320 FATURADO HOSPITAL AUTORIZADO envio dieta -…"
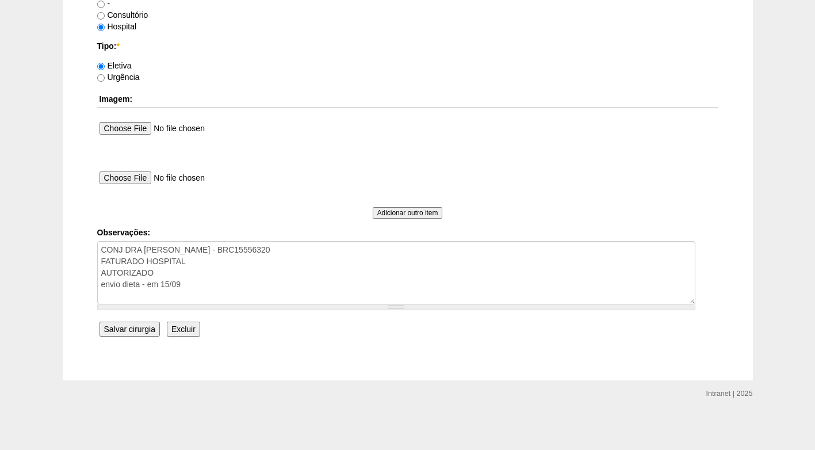
click at [148, 328] on input "Salvar cirurgia" at bounding box center [130, 329] width 60 height 15
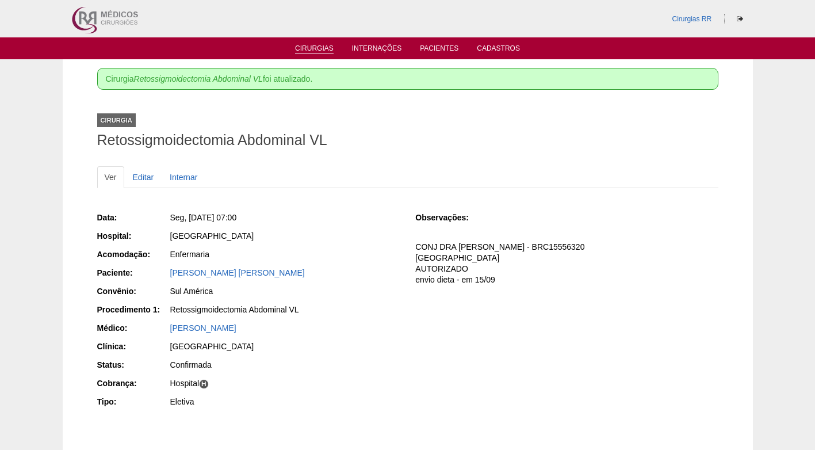
click at [312, 45] on link "Cirurgias" at bounding box center [314, 49] width 39 height 10
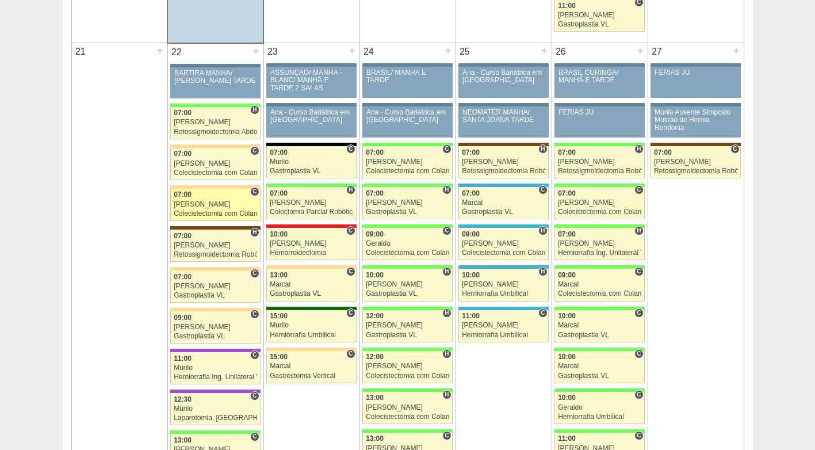
scroll to position [1726, 0]
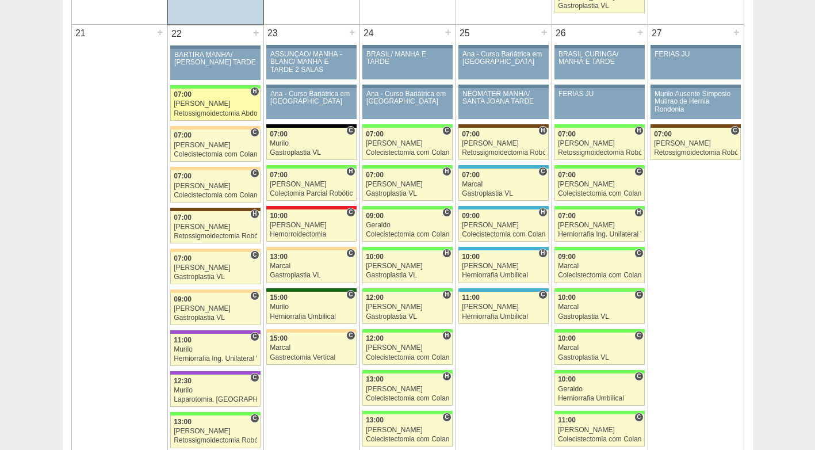
click at [212, 117] on div "Retossigmoidectomia Abdominal VL" at bounding box center [215, 113] width 83 height 7
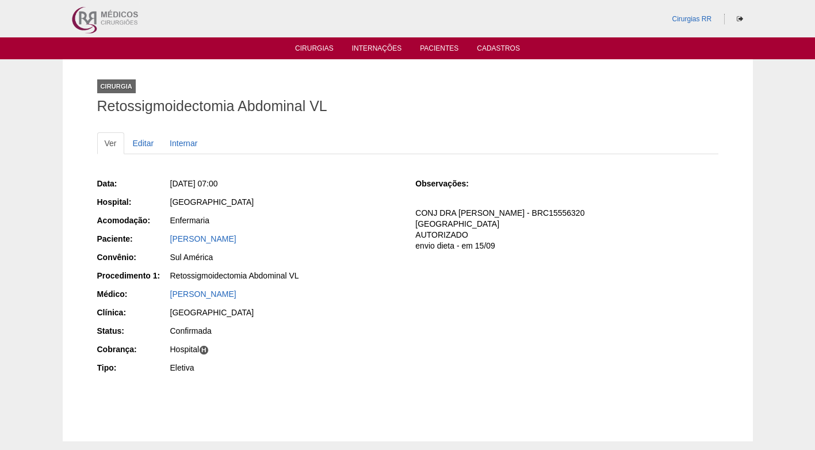
click at [307, 195] on div "Data: [DATE] 07:00 Hospital: [GEOGRAPHIC_DATA] Acomodação: Enfermaria Paciente:…" at bounding box center [248, 277] width 303 height 207
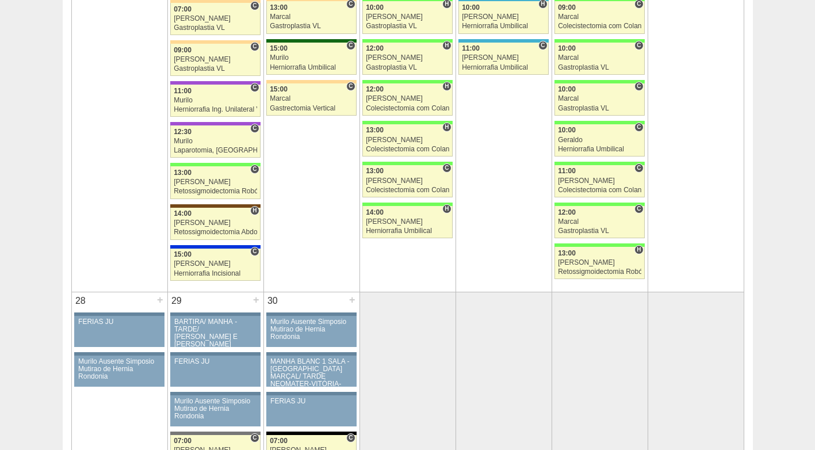
scroll to position [2014, 0]
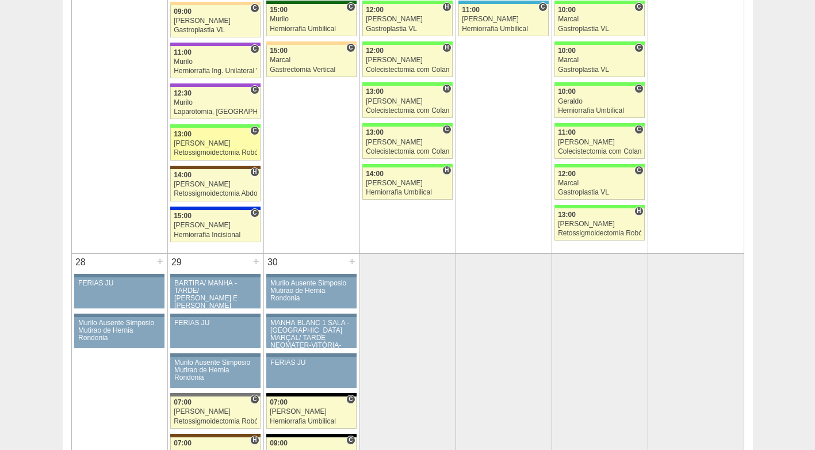
click at [205, 143] on div "[PERSON_NAME]" at bounding box center [215, 143] width 83 height 7
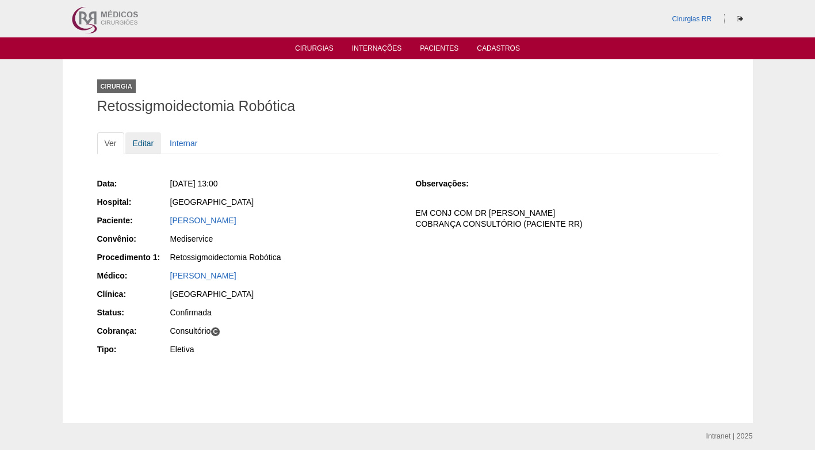
click at [136, 144] on link "Editar" at bounding box center [143, 143] width 36 height 22
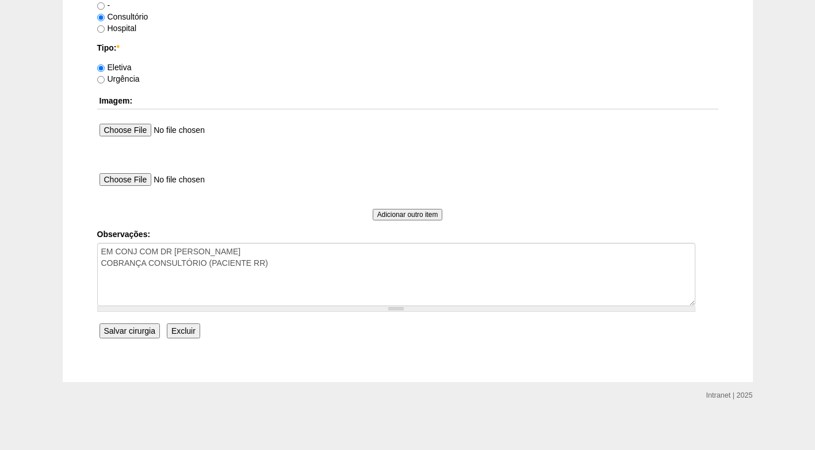
scroll to position [1033, 0]
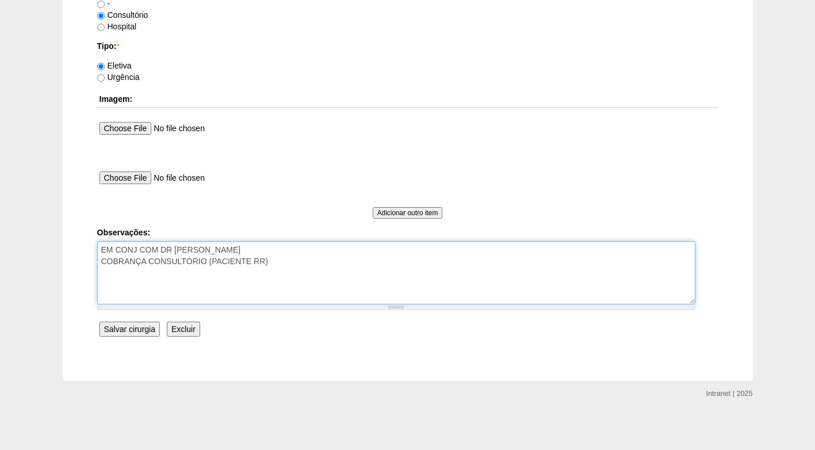
click at [307, 265] on textarea "EM CONJ COM DR [PERSON_NAME] COBRANÇA CONSULTÓRIO (PACIENTE RR)" at bounding box center [396, 272] width 598 height 63
type textarea "EM CONJ COM DR [PERSON_NAME] COBRANÇA CONSULTÓRIO (PACIENTE RR) aguardando auto…"
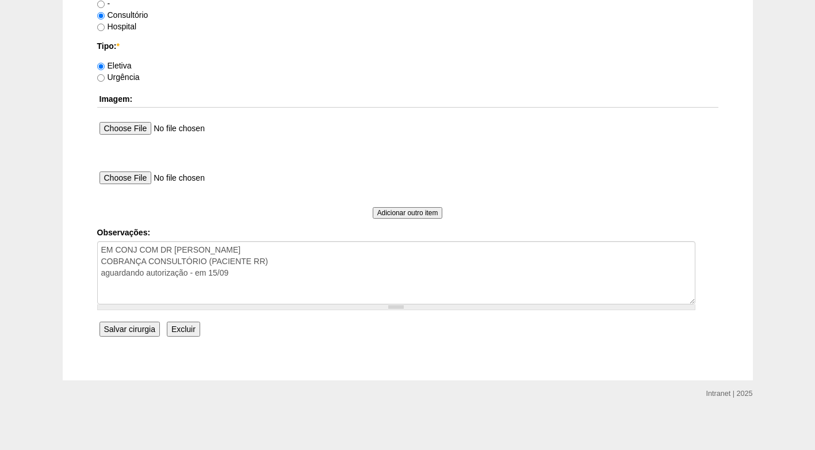
click at [136, 335] on input "Salvar cirurgia" at bounding box center [130, 329] width 60 height 15
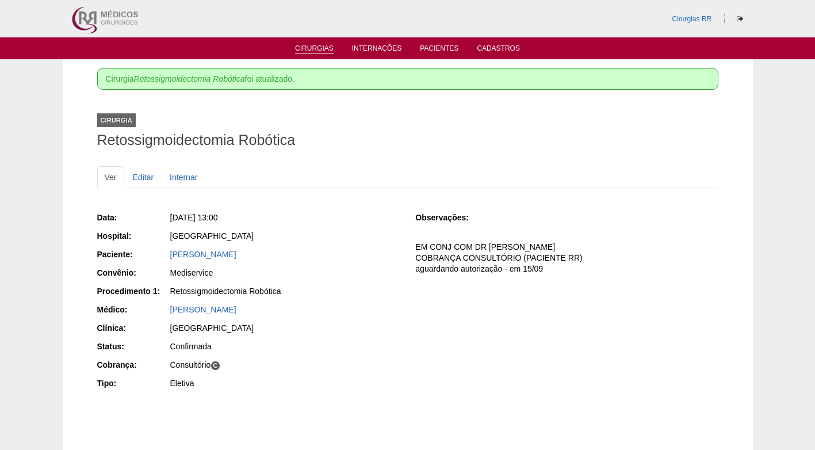
click at [320, 47] on link "Cirurgias" at bounding box center [314, 49] width 39 height 10
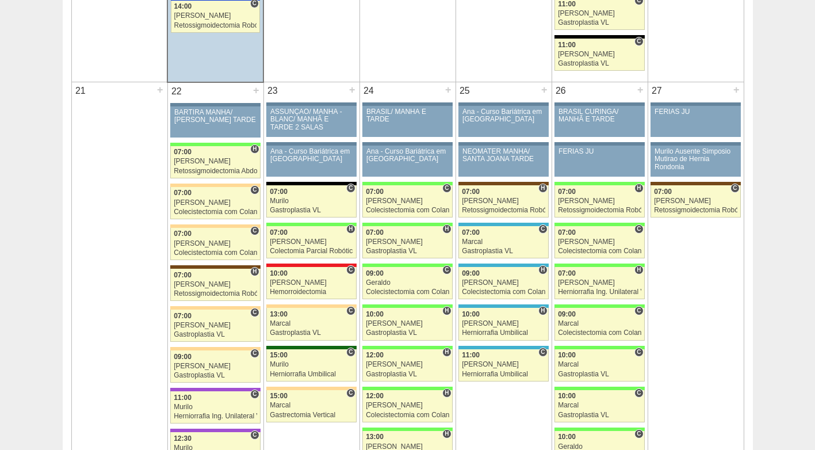
scroll to position [1726, 0]
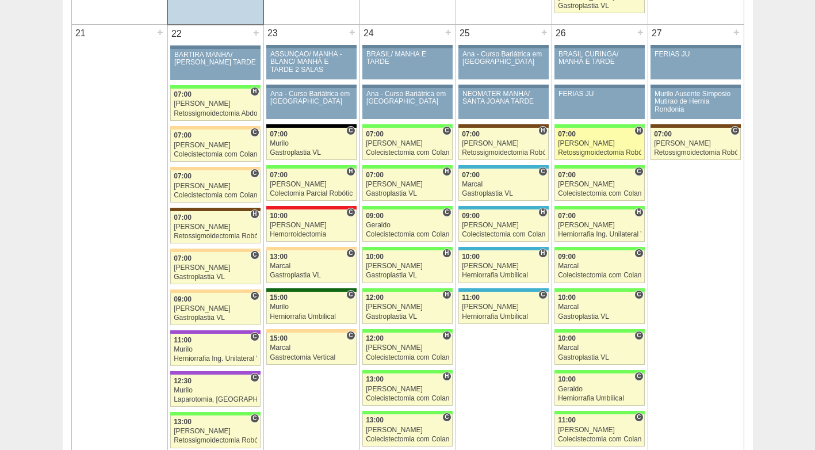
click at [586, 146] on div "[PERSON_NAME]" at bounding box center [599, 143] width 83 height 7
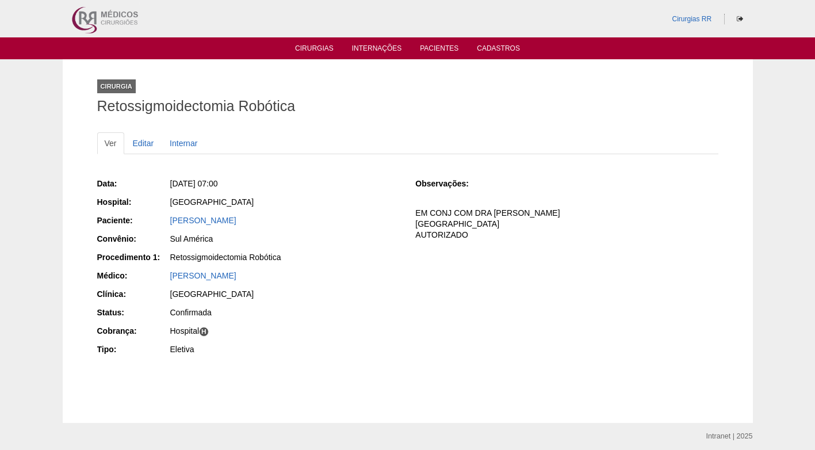
click at [382, 215] on div "[PERSON_NAME]" at bounding box center [285, 221] width 230 height 12
click at [367, 215] on div "[PERSON_NAME]" at bounding box center [285, 221] width 230 height 12
click at [488, 257] on div "Data: Sex, 26/09/2025 - 07:00 Hospital: Brasil Paciente: ROXANA RIVAS PACHECO C…" at bounding box center [408, 268] width 622 height 188
click at [368, 286] on div "Data: Sex, 26/09/2025 - 07:00 Hospital: Brasil Paciente: ROXANA RIVAS PACHECO C…" at bounding box center [248, 268] width 303 height 188
click at [329, 293] on div "[GEOGRAPHIC_DATA]" at bounding box center [285, 294] width 230 height 12
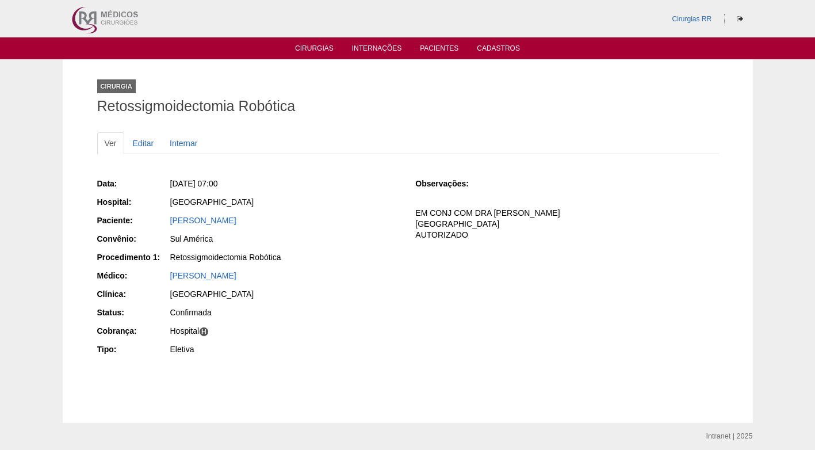
drag, startPoint x: 338, startPoint y: 273, endPoint x: 286, endPoint y: 242, distance: 60.6
click at [335, 268] on div "Data: Sex, 26/09/2025 - 07:00 Hospital: Brasil Paciente: ROXANA RIVAS PACHECO C…" at bounding box center [248, 268] width 303 height 188
click at [237, 221] on link "ROXANA RIVAS PACHECO" at bounding box center [203, 220] width 66 height 9
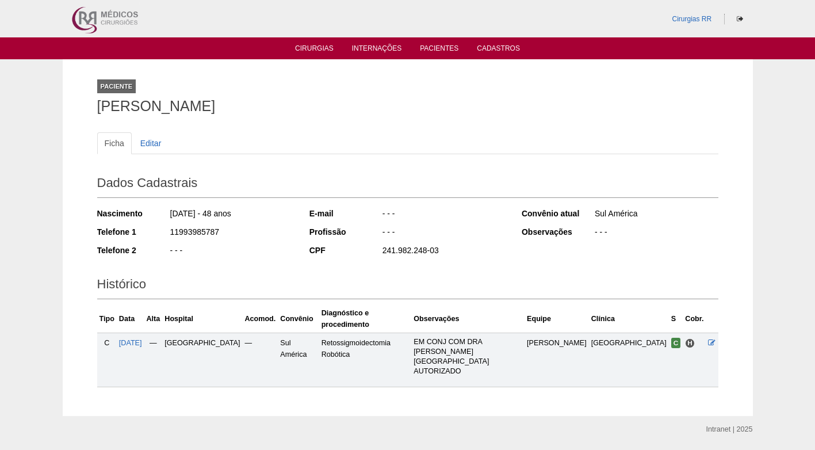
drag, startPoint x: 220, startPoint y: 230, endPoint x: 166, endPoint y: 229, distance: 54.1
click at [166, 229] on div "Telefone 1 11993985787" at bounding box center [195, 233] width 197 height 14
copy div "11993985787"
click at [203, 237] on div "11993985787" at bounding box center [231, 233] width 125 height 14
drag, startPoint x: 218, startPoint y: 232, endPoint x: 160, endPoint y: 234, distance: 57.6
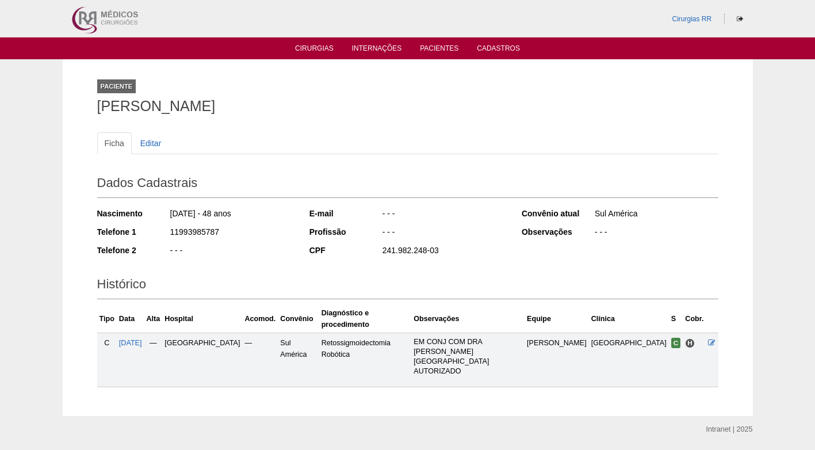
click at [160, 234] on div "Telefone 1 11993985787" at bounding box center [195, 233] width 197 height 14
copy div "11993985787"
click at [230, 241] on div "Nascimento 15/09/1977 - 48 anos Telefone 1 11993985787 Telefone 2 - - -" at bounding box center [195, 235] width 197 height 63
click at [236, 257] on div "- - -" at bounding box center [231, 252] width 125 height 14
click at [322, 124] on div "Ficha Editar Dados Cadastrais Nascimento 15/09/1977 - 48 anos Telefone 1 119939…" at bounding box center [408, 254] width 622 height 266
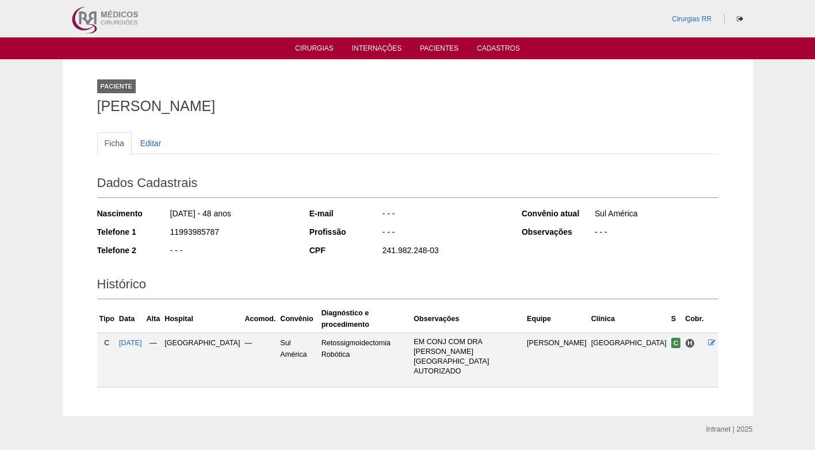
click at [416, 112] on h1 "[PERSON_NAME]" at bounding box center [408, 106] width 622 height 14
drag, startPoint x: 711, startPoint y: 330, endPoint x: 685, endPoint y: 335, distance: 26.9
click at [711, 339] on icon at bounding box center [711, 342] width 7 height 7
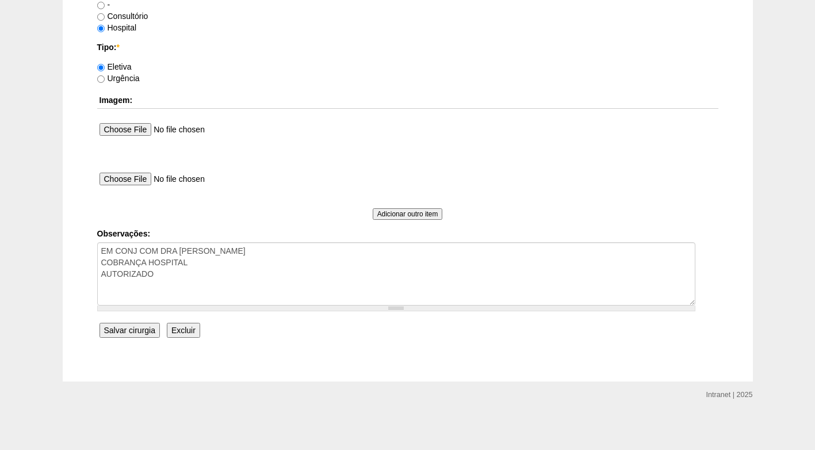
scroll to position [1033, 0]
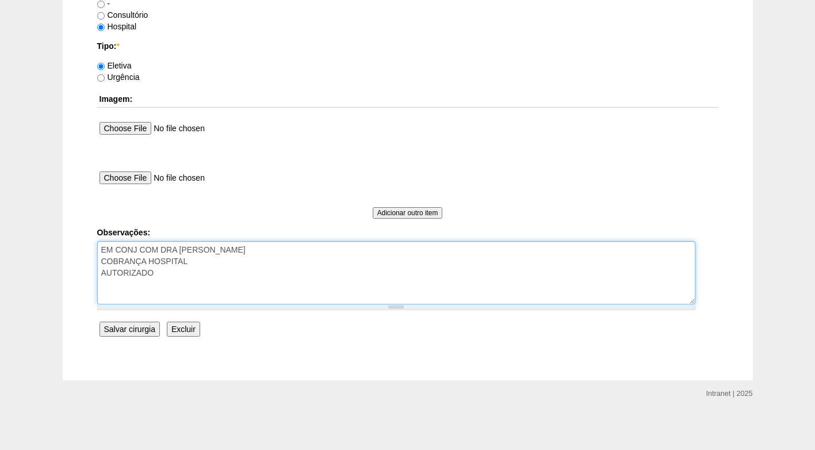
click at [235, 273] on textarea "EM CONJ COM DRA CLAUDIA COBRANÇA HOSPITAL AUTORIZADO" at bounding box center [396, 272] width 598 height 63
type textarea "EM CONJ COM DRA CLAUDIA COBRANÇA HOSPITAL AUTORIZADO Envio dieta - em 15/09"
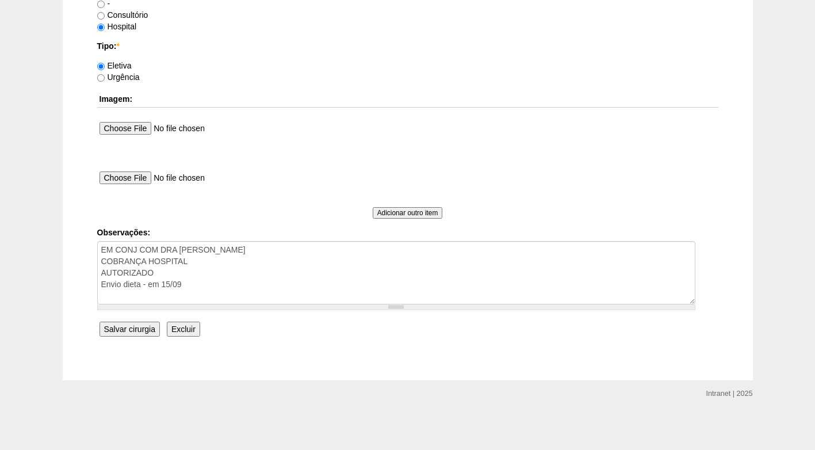
click at [134, 333] on input "Salvar cirurgia" at bounding box center [130, 329] width 60 height 15
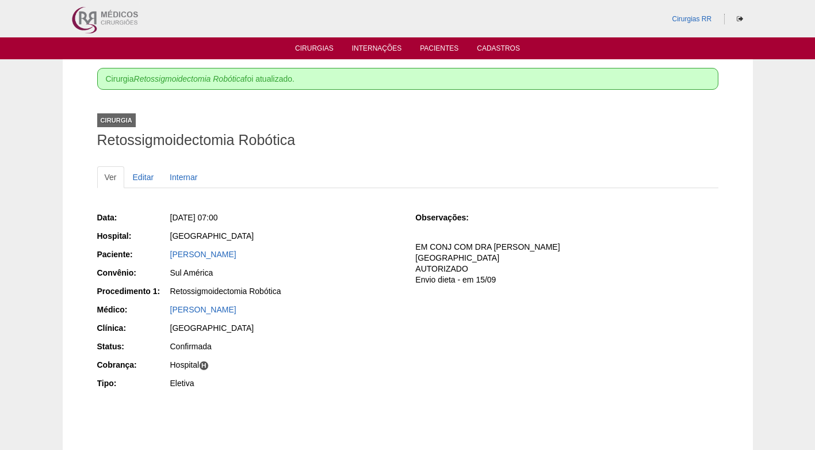
drag, startPoint x: 425, startPoint y: 209, endPoint x: 414, endPoint y: 216, distance: 13.2
click at [422, 209] on div "Observações: EM CONJ COM DRA [PERSON_NAME] COBRANÇA HOSPITAL AUTORIZADO Envio d…" at bounding box center [566, 252] width 303 height 89
click at [323, 46] on link "Cirurgias" at bounding box center [314, 49] width 39 height 10
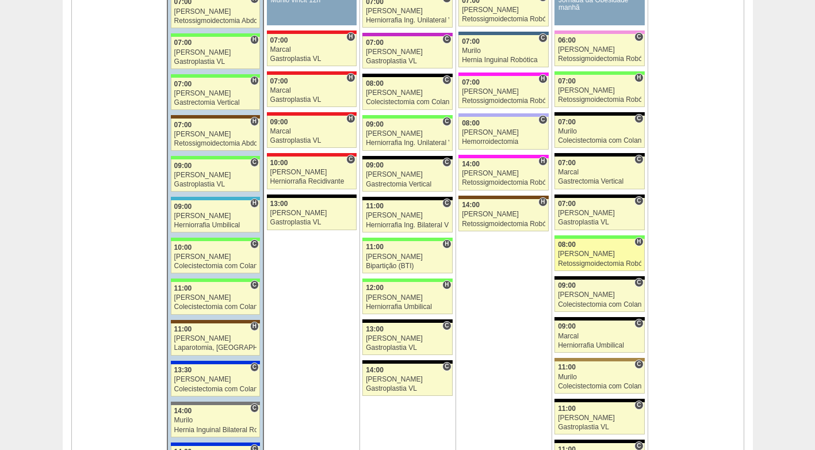
scroll to position [1266, 0]
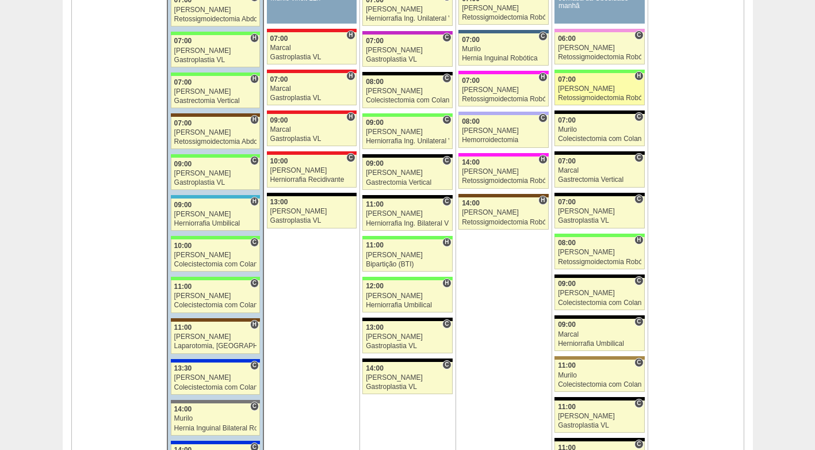
click at [592, 90] on div "[PERSON_NAME]" at bounding box center [599, 88] width 83 height 7
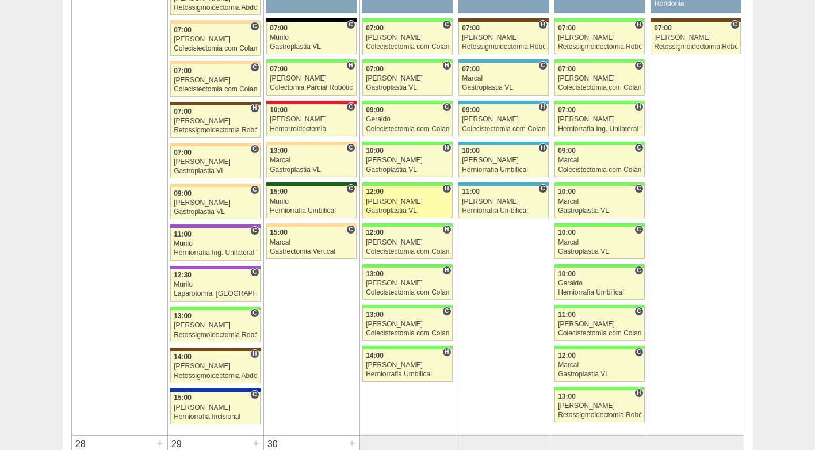
scroll to position [1842, 0]
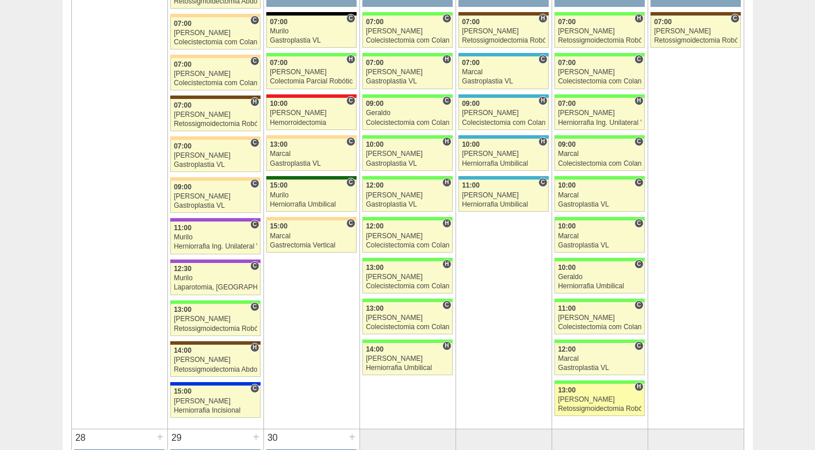
click at [585, 403] on div "[PERSON_NAME]" at bounding box center [599, 399] width 83 height 7
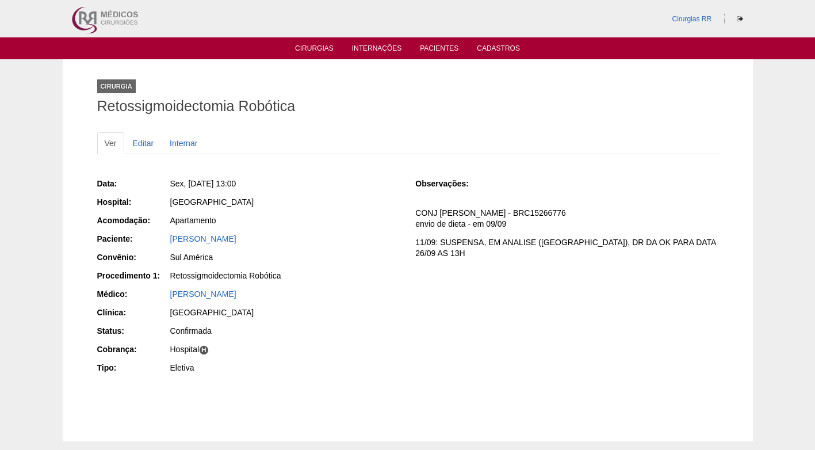
click at [264, 319] on div "[GEOGRAPHIC_DATA]" at bounding box center [284, 314] width 231 height 14
click at [333, 308] on div "[GEOGRAPHIC_DATA]" at bounding box center [285, 313] width 230 height 12
click at [336, 307] on div "[GEOGRAPHIC_DATA]" at bounding box center [285, 313] width 230 height 12
click at [338, 302] on div "[PERSON_NAME]" at bounding box center [284, 295] width 231 height 14
click at [237, 235] on link "[PERSON_NAME]" at bounding box center [203, 238] width 66 height 9
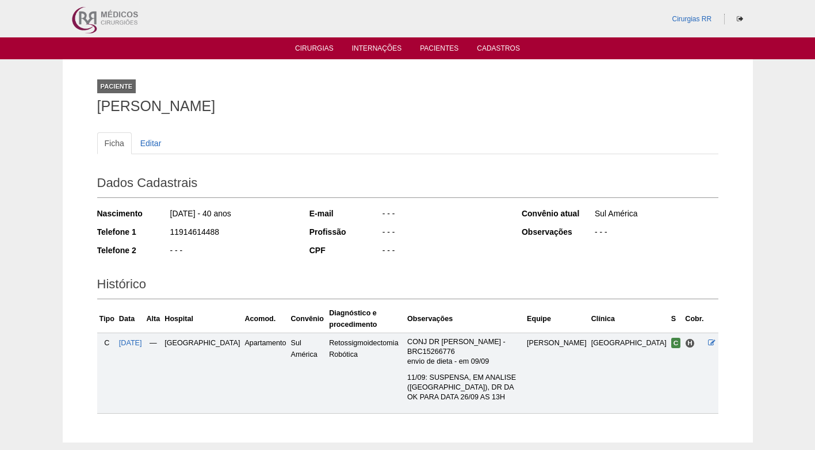
drag, startPoint x: 320, startPoint y: 102, endPoint x: 81, endPoint y: 100, distance: 238.8
click at [81, 100] on div "Paciente [PERSON_NAME] Ficha Editar Dados Cadastrais Nascimento [DATE] - 40 ano…" at bounding box center [408, 250] width 691 height 383
copy h1 "[PERSON_NAME]"
drag, startPoint x: 322, startPoint y: 128, endPoint x: 317, endPoint y: 121, distance: 8.6
click at [323, 128] on div "Ficha Editar Dados Cadastrais Nascimento [DATE] - 40 anos Telefone 1 1191461448…" at bounding box center [408, 267] width 622 height 293
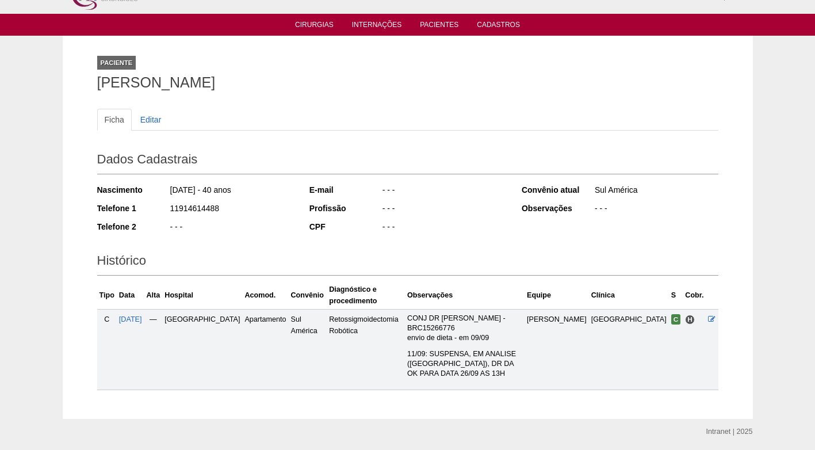
scroll to position [42, 0]
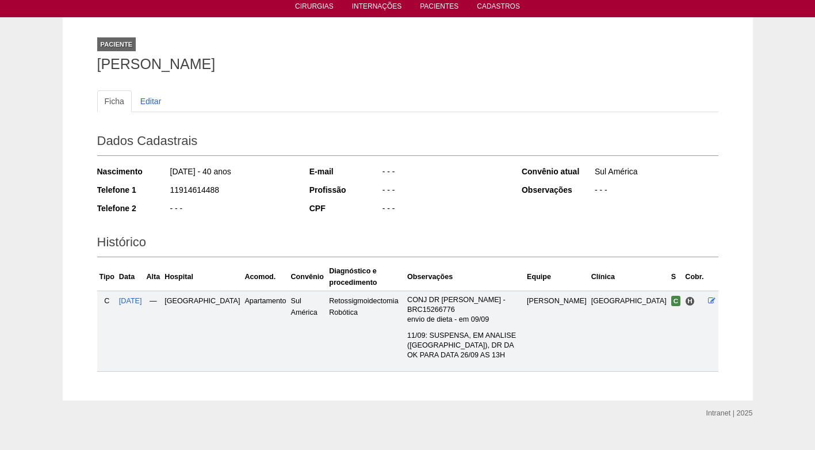
click at [428, 250] on h2 "Histórico" at bounding box center [408, 244] width 622 height 26
click at [421, 250] on h2 "Histórico" at bounding box center [408, 244] width 622 height 26
click at [388, 191] on div "- - -" at bounding box center [444, 191] width 125 height 14
click at [306, 123] on div "Ficha Editar" at bounding box center [408, 106] width 622 height 33
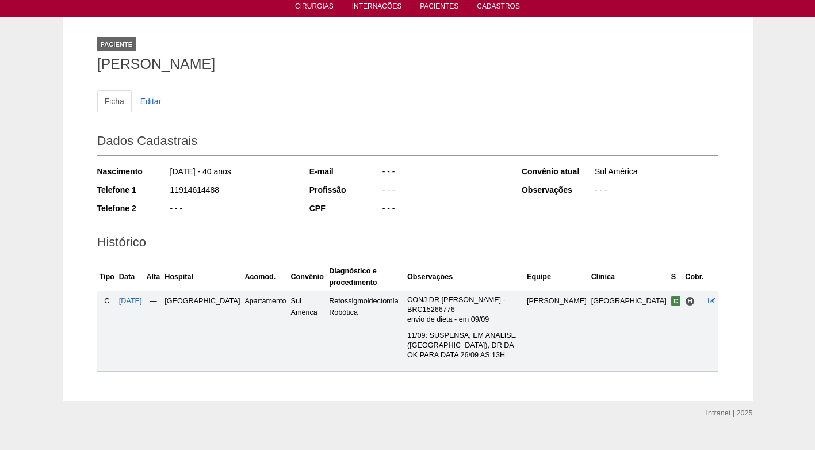
click at [260, 70] on h1 "[PERSON_NAME]" at bounding box center [408, 64] width 622 height 14
click at [396, 68] on h1 "[PERSON_NAME]" at bounding box center [408, 64] width 622 height 14
click at [399, 71] on h1 "[PERSON_NAME]" at bounding box center [408, 64] width 622 height 14
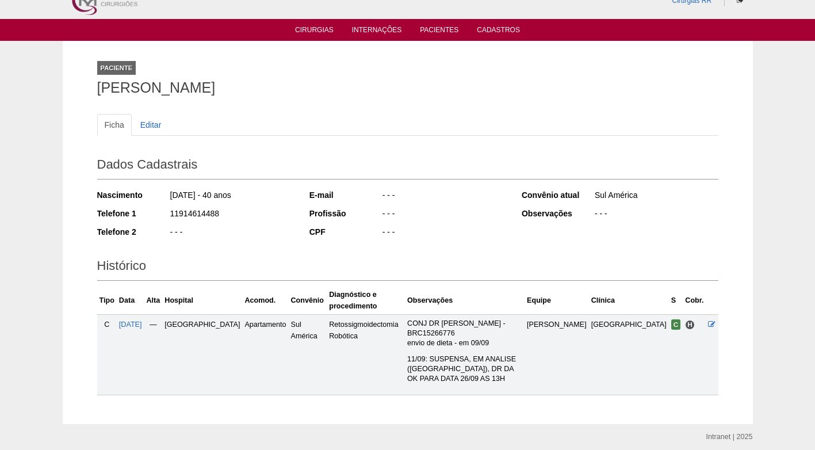
scroll to position [0, 0]
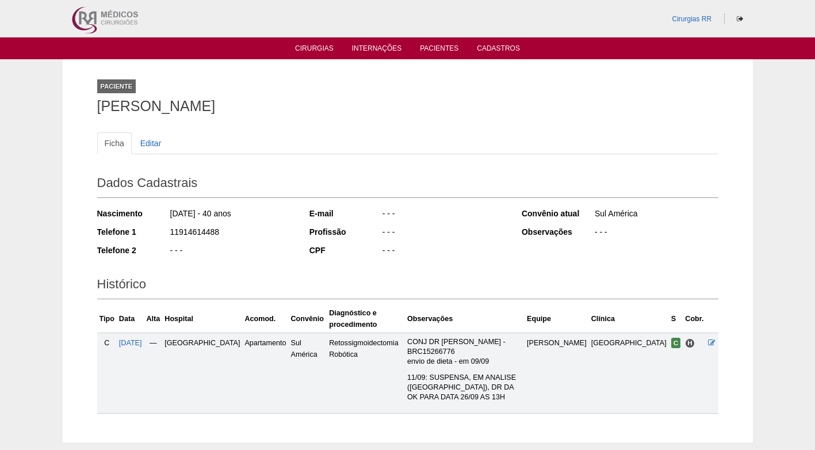
click at [395, 146] on ul "Ficha Editar" at bounding box center [408, 143] width 622 height 22
click at [386, 179] on h2 "Dados Cadastrais" at bounding box center [408, 184] width 622 height 26
click at [489, 156] on div "Ficha Editar" at bounding box center [408, 148] width 622 height 33
click at [375, 262] on div "E-mail - - - Profissão - - - CPF - - -" at bounding box center [408, 233] width 197 height 59
click at [402, 137] on ul "Ficha Editar" at bounding box center [408, 143] width 622 height 22
